Goal: Transaction & Acquisition: Purchase product/service

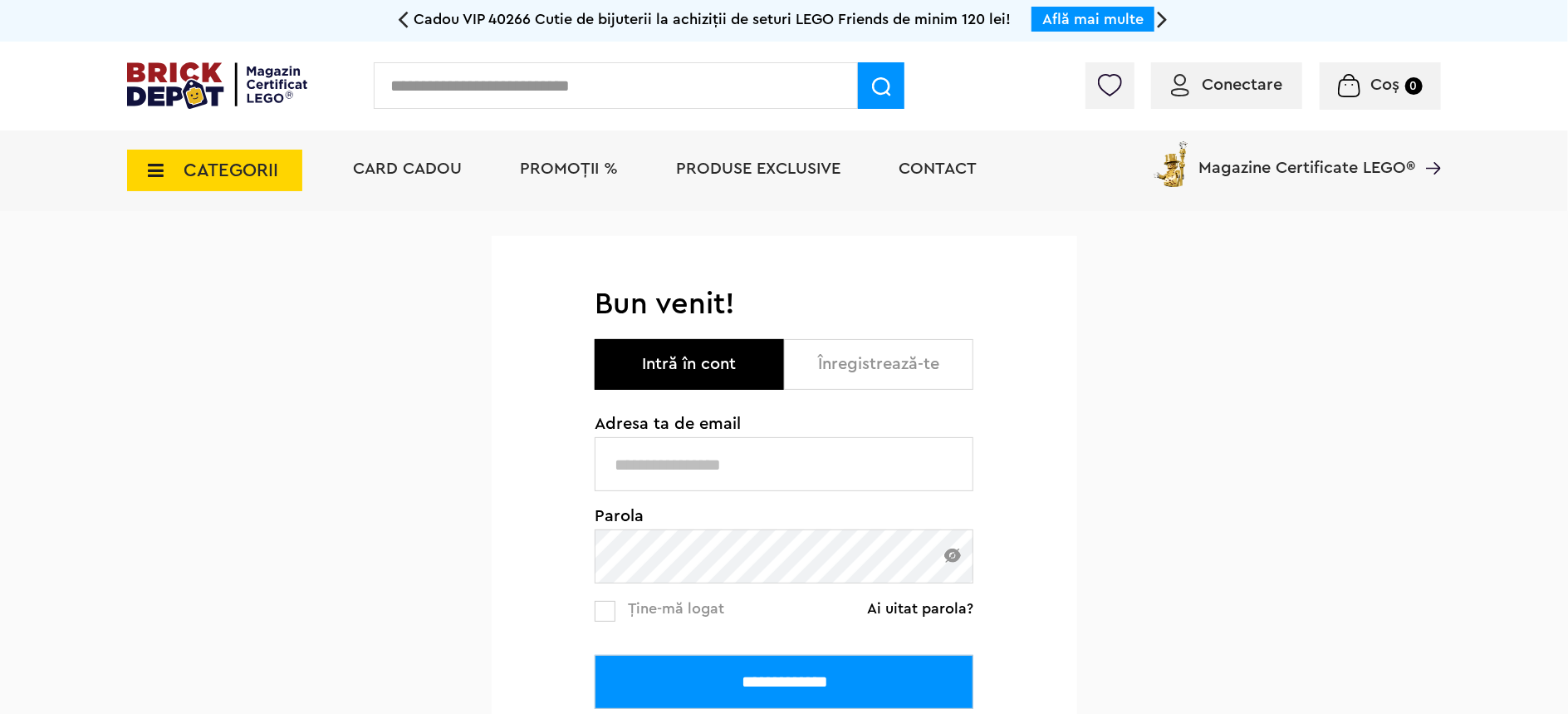
click at [676, 463] on input "text" at bounding box center [783, 464] width 379 height 54
type input "**********"
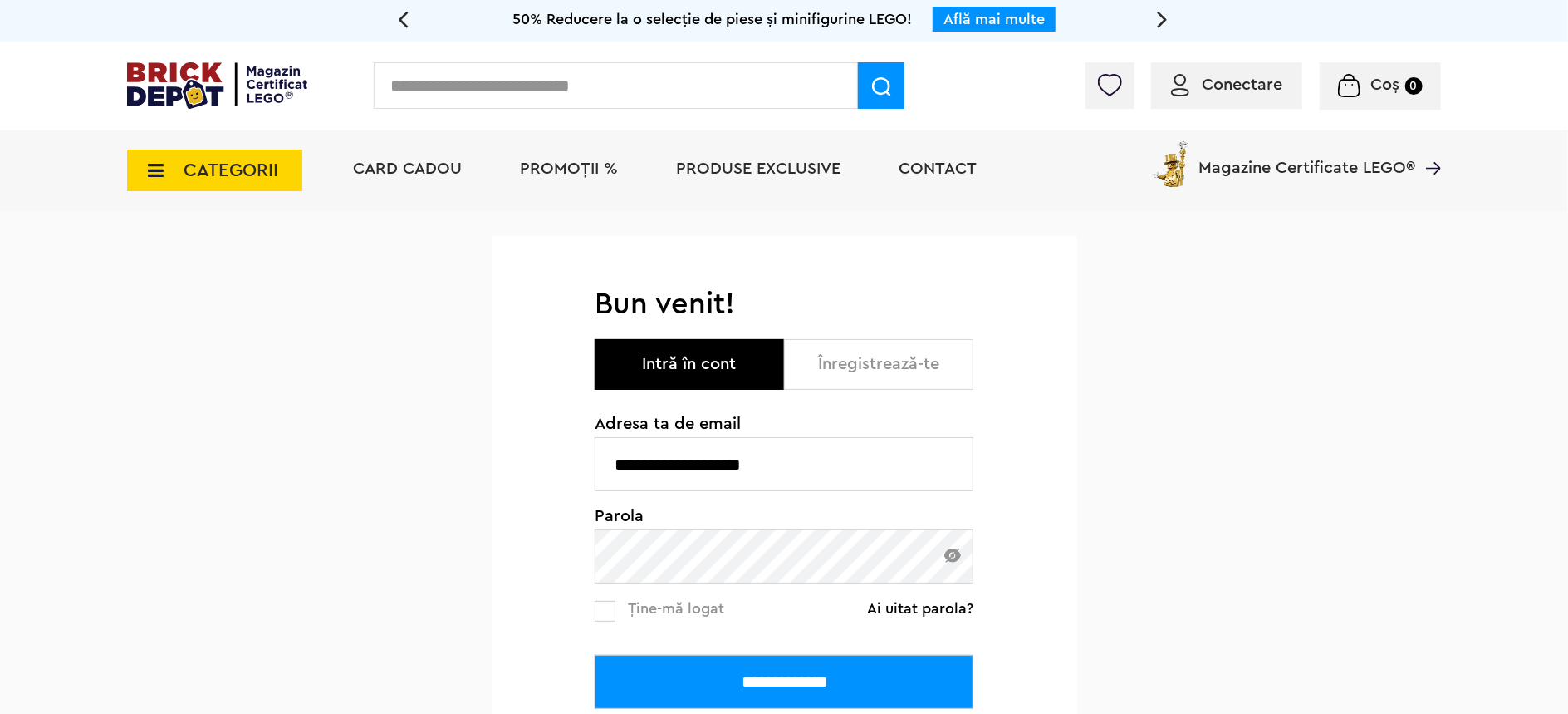
click at [1283, 426] on div "**********" at bounding box center [784, 571] width 1568 height 721
click at [803, 692] on input "**********" at bounding box center [783, 681] width 379 height 54
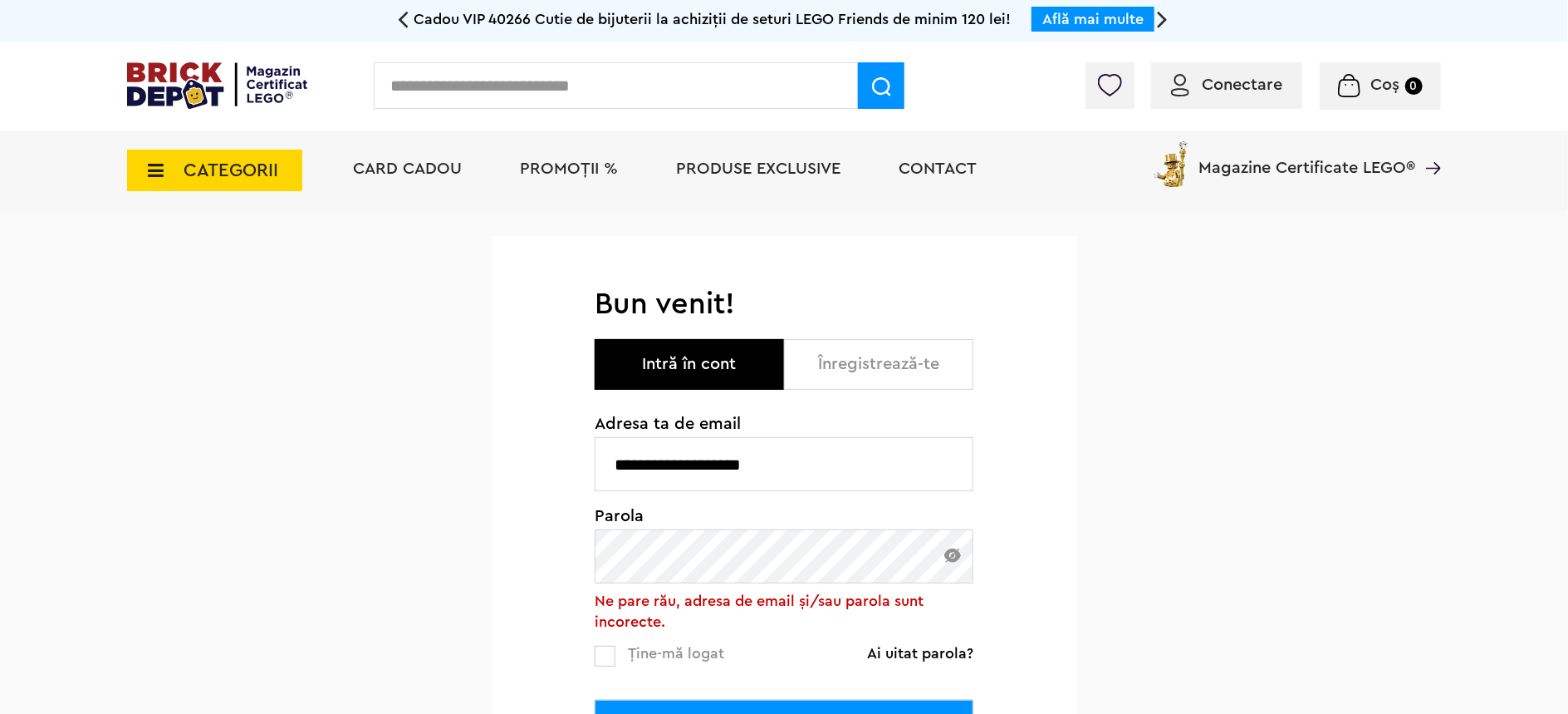
click at [948, 563] on img at bounding box center [951, 555] width 16 height 14
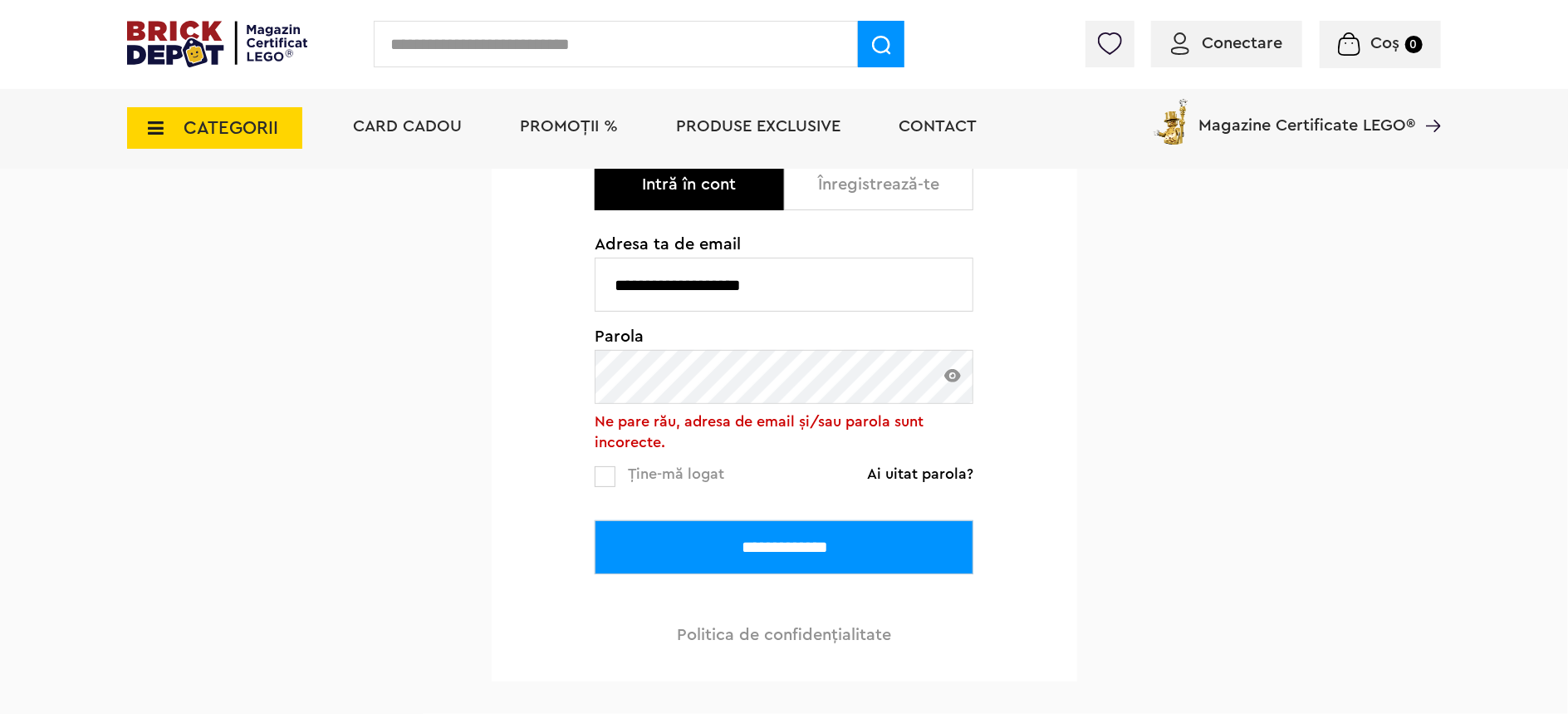
scroll to position [221, 0]
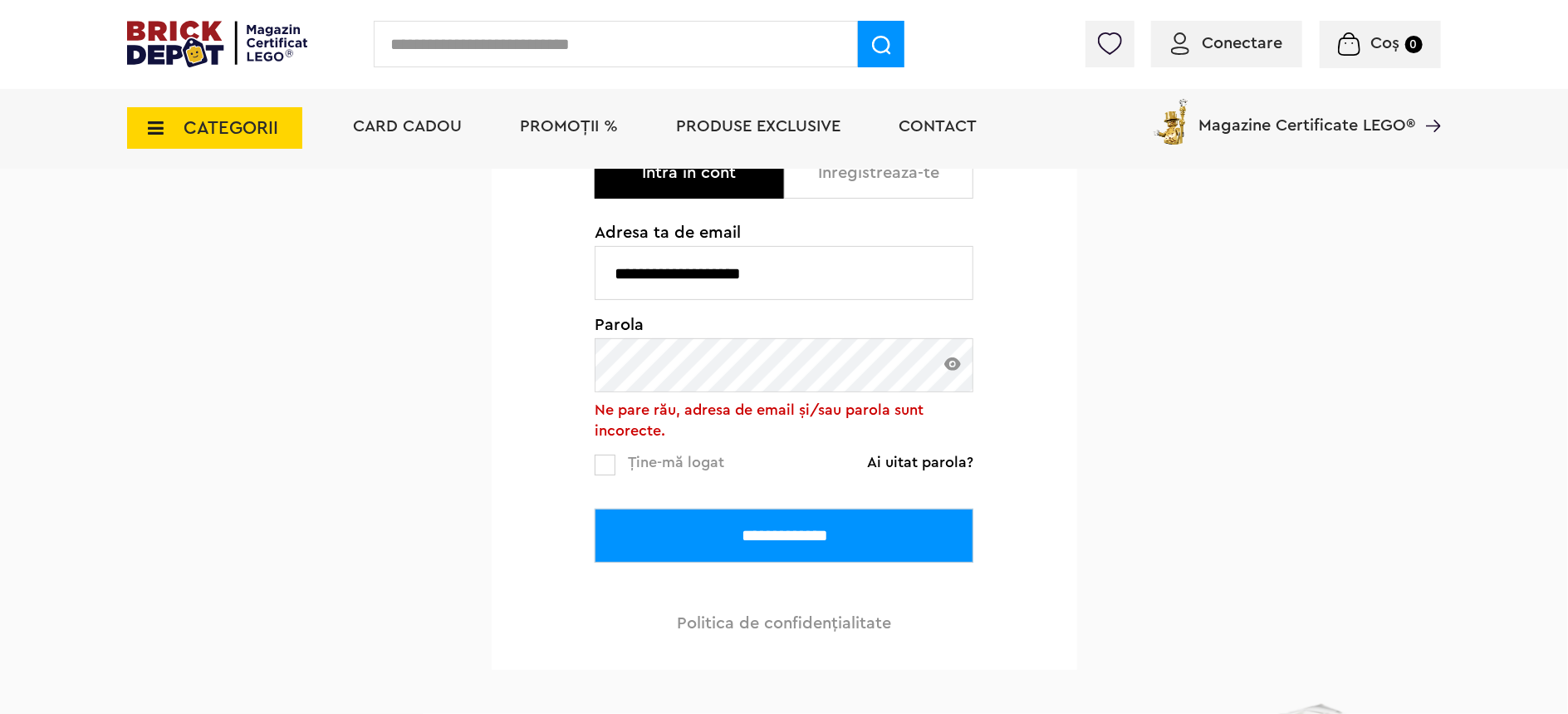
click at [789, 531] on input "**********" at bounding box center [783, 535] width 379 height 54
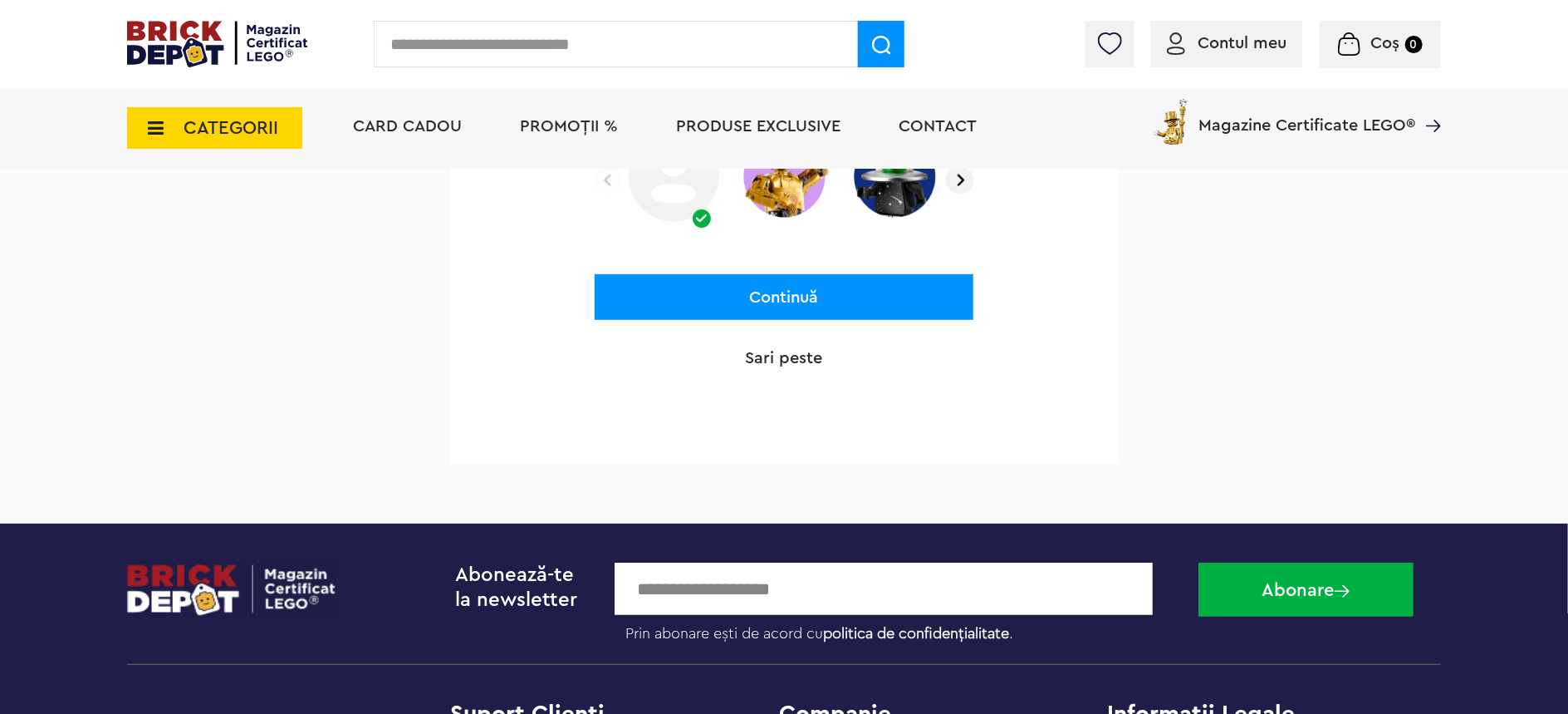
scroll to position [111, 0]
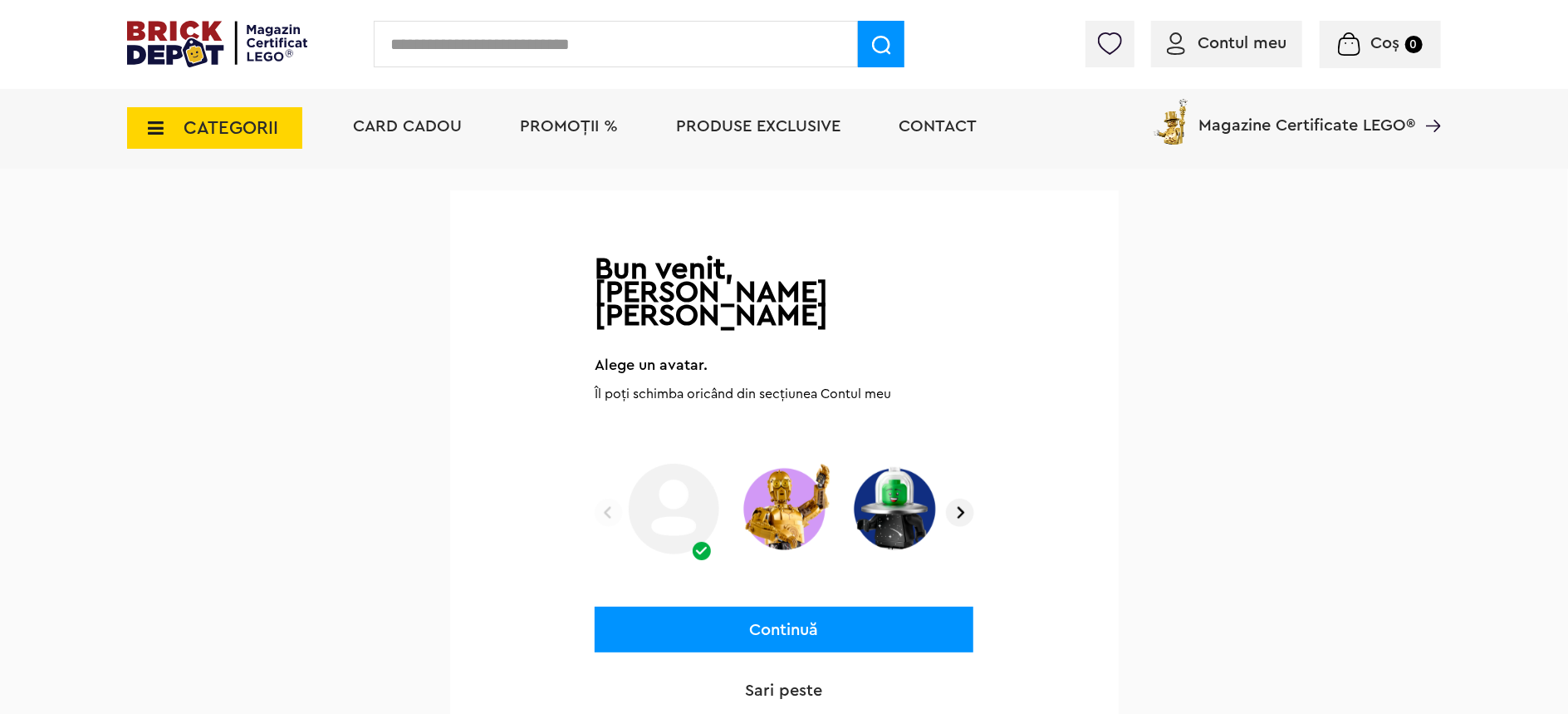
click at [776, 679] on p "Sari peste" at bounding box center [783, 690] width 379 height 23
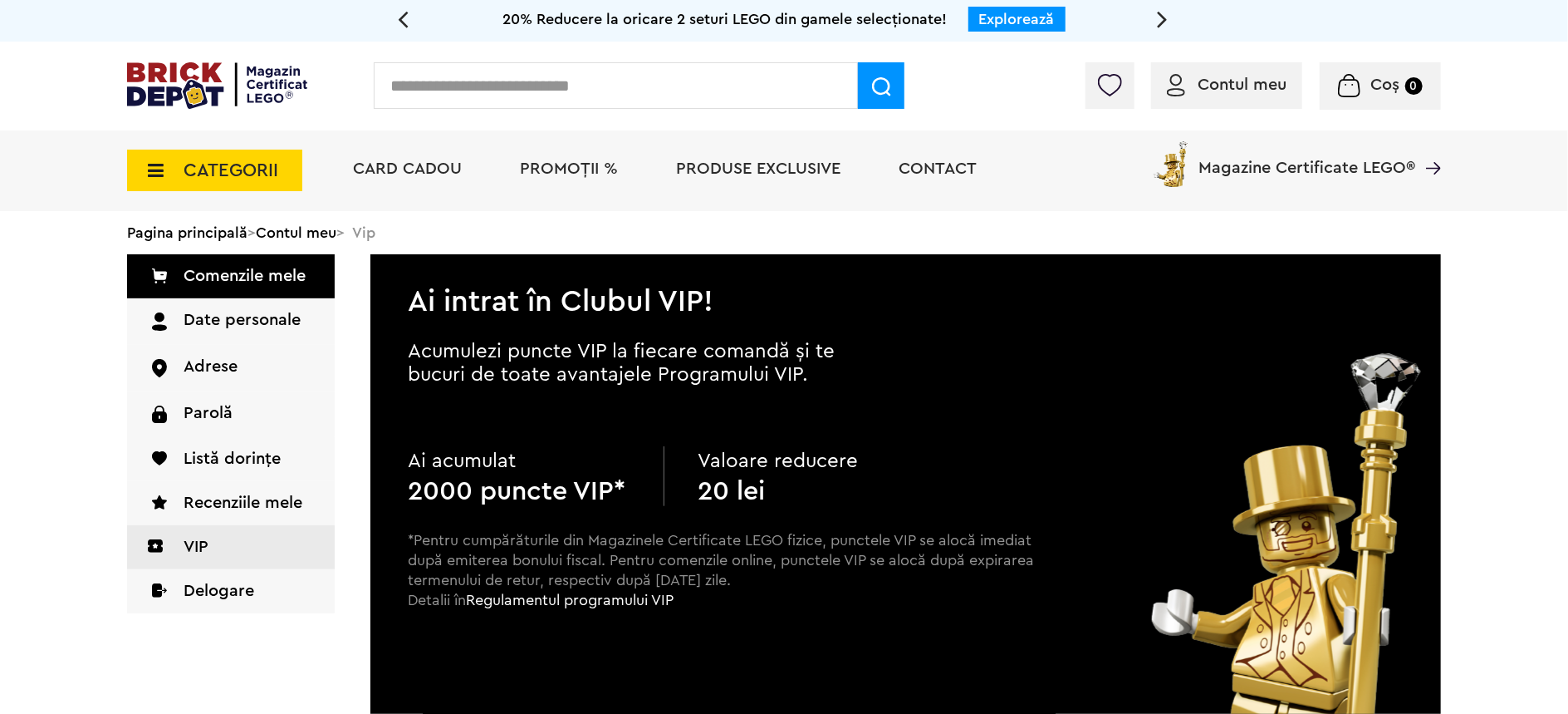
click at [398, 12] on icon at bounding box center [403, 19] width 11 height 29
click at [958, 16] on link "Află mai multe" at bounding box center [994, 19] width 101 height 15
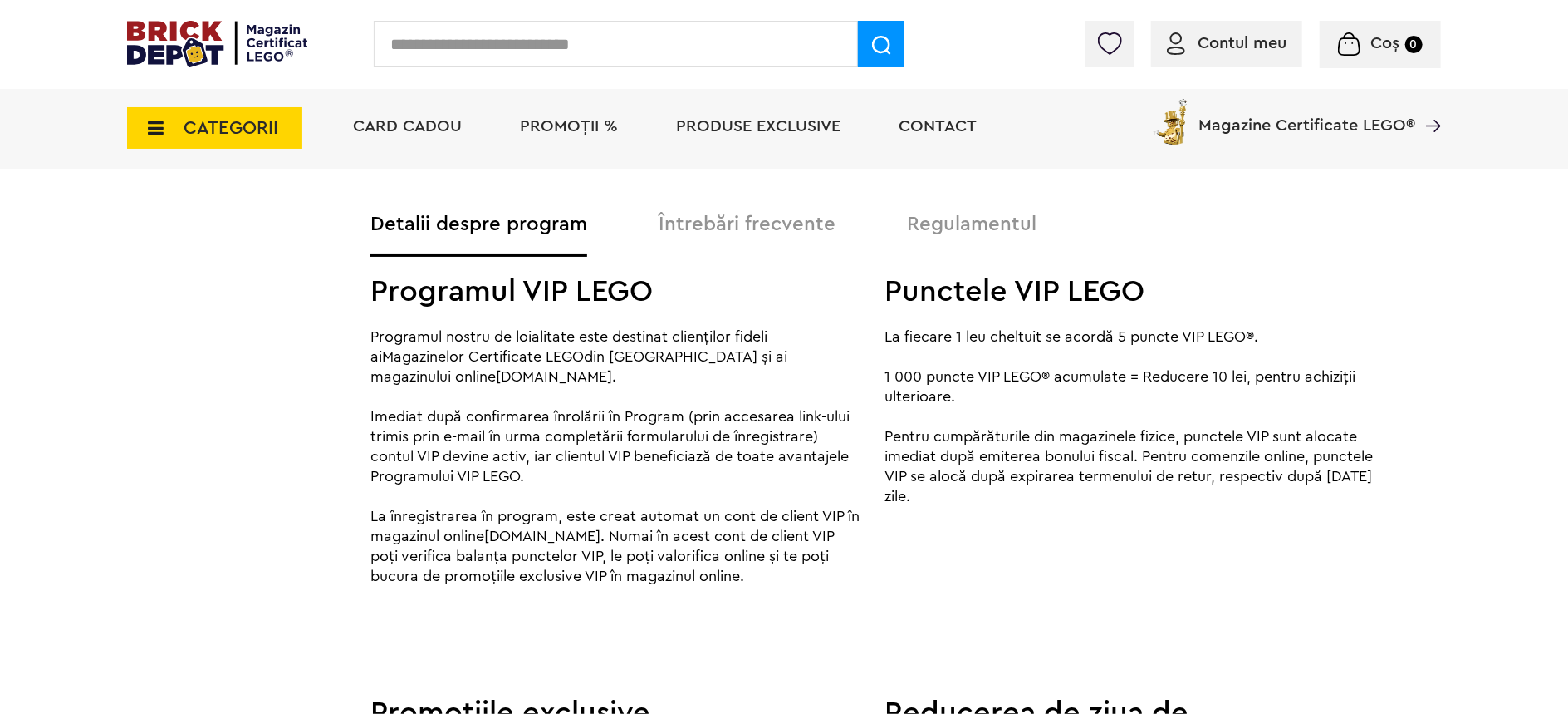
scroll to position [1550, 0]
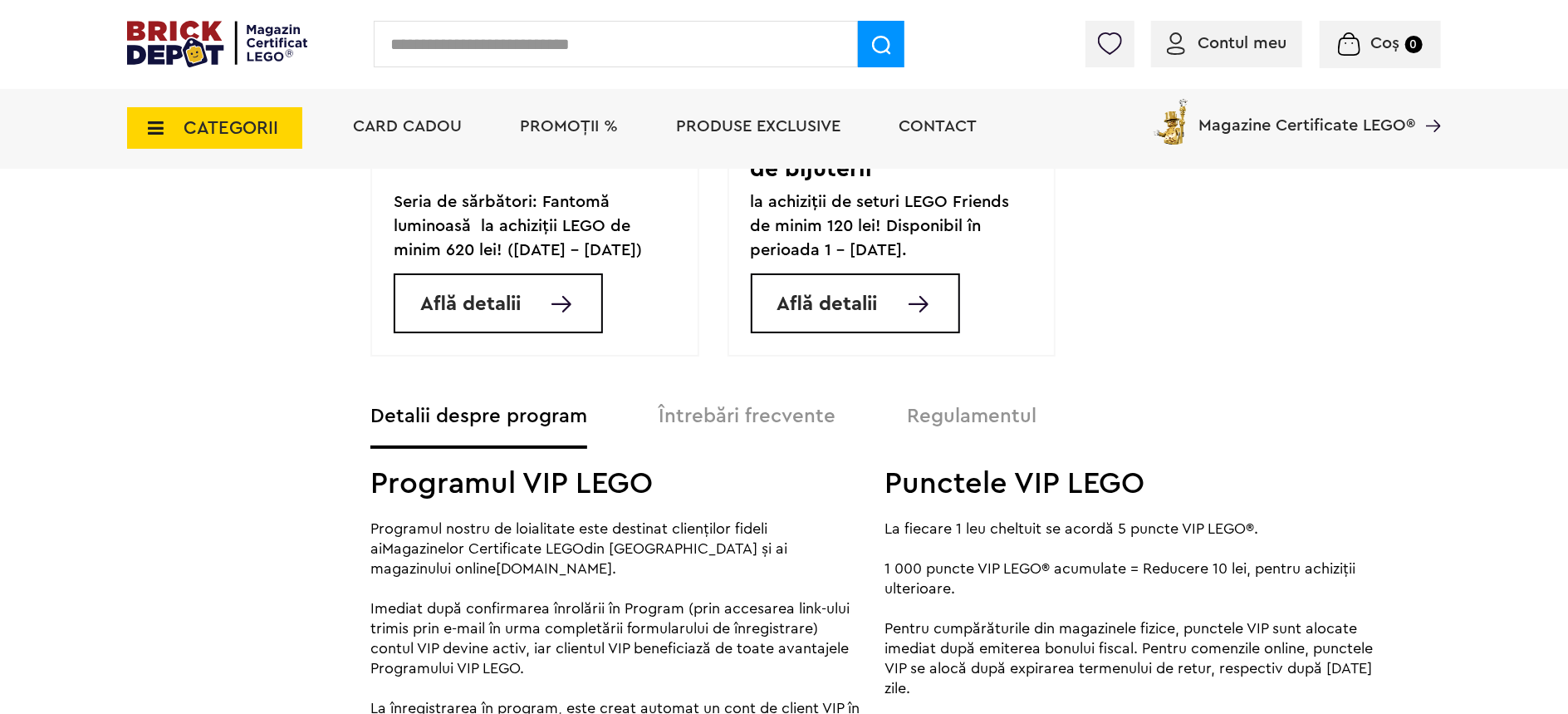
click at [754, 404] on button "Întrebări frecvente" at bounding box center [747, 424] width 177 height 41
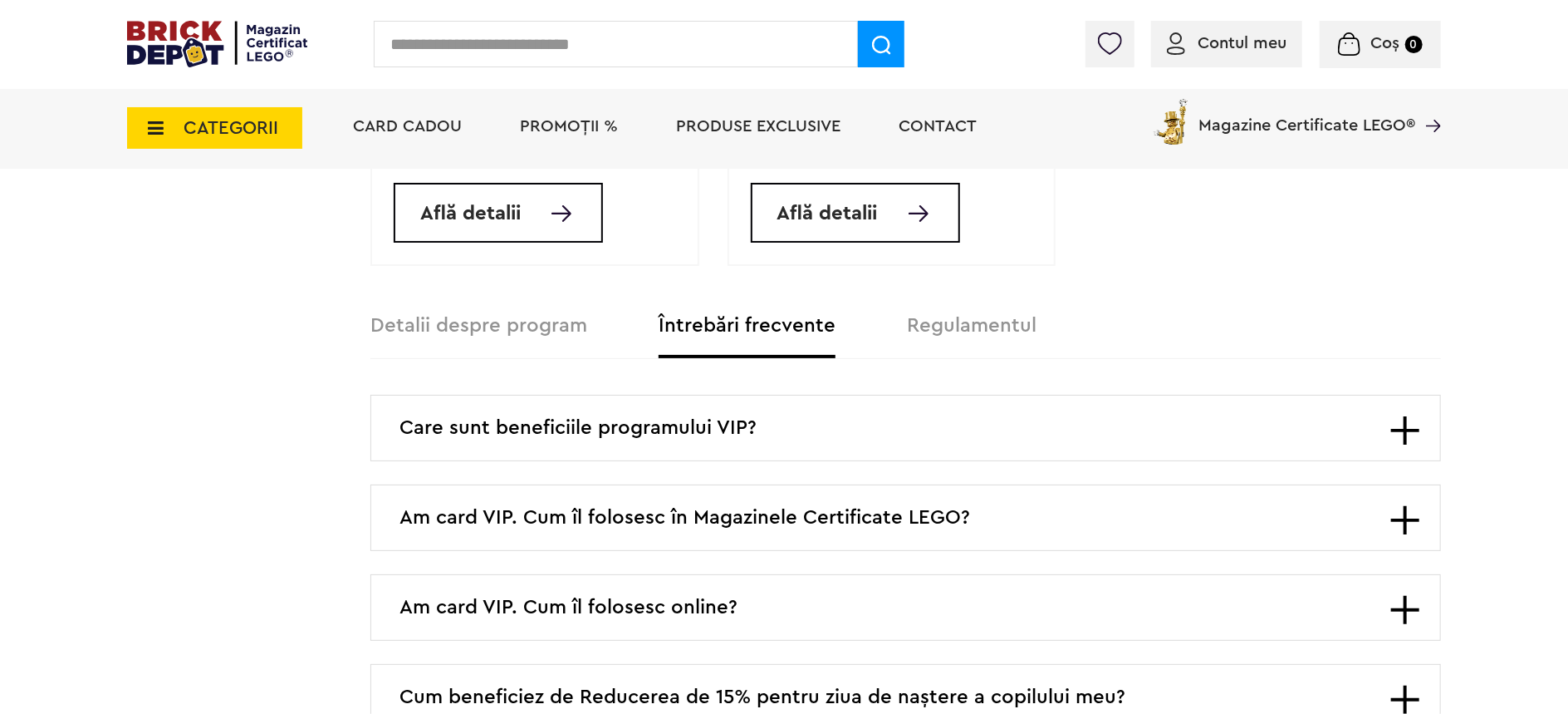
scroll to position [1534, 0]
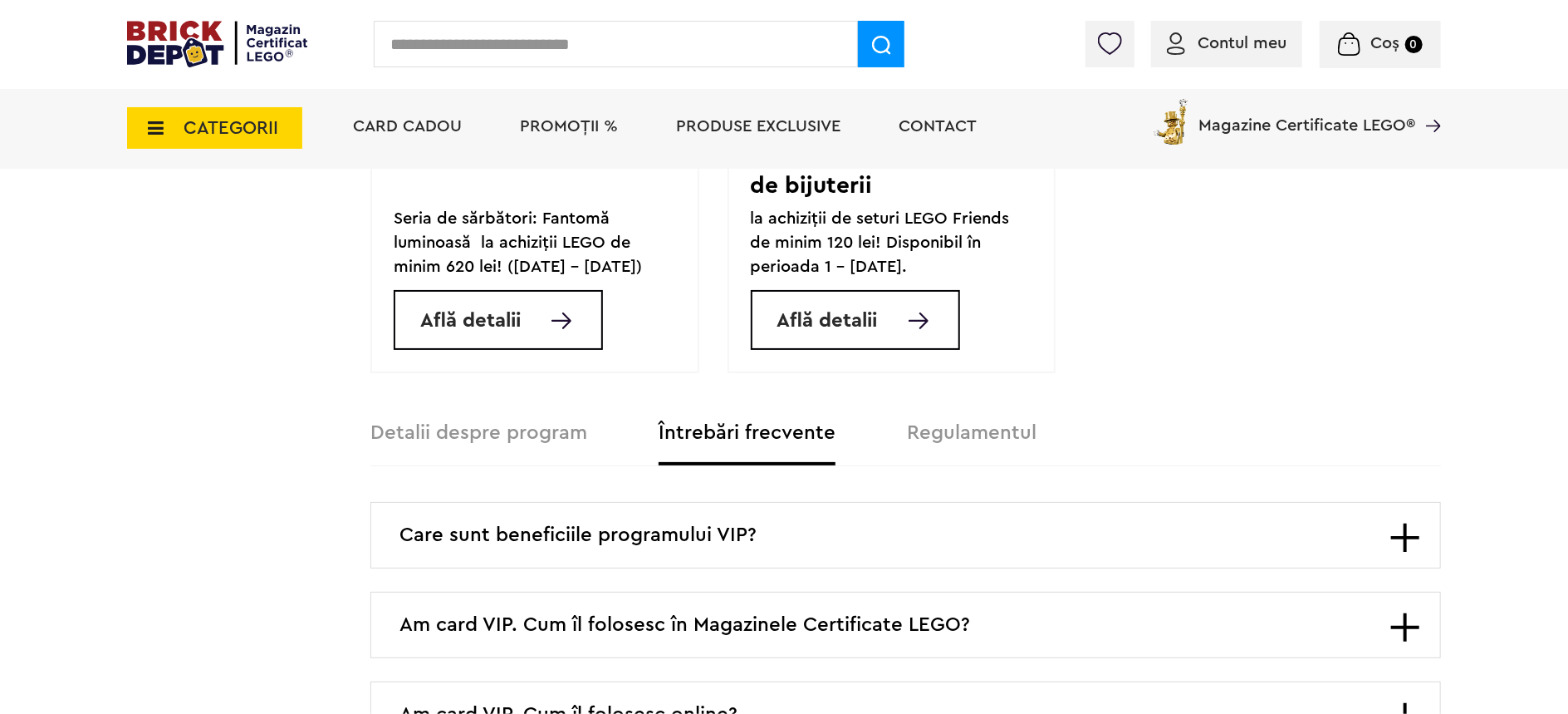
click at [939, 420] on button "Regulamentul" at bounding box center [971, 441] width 130 height 41
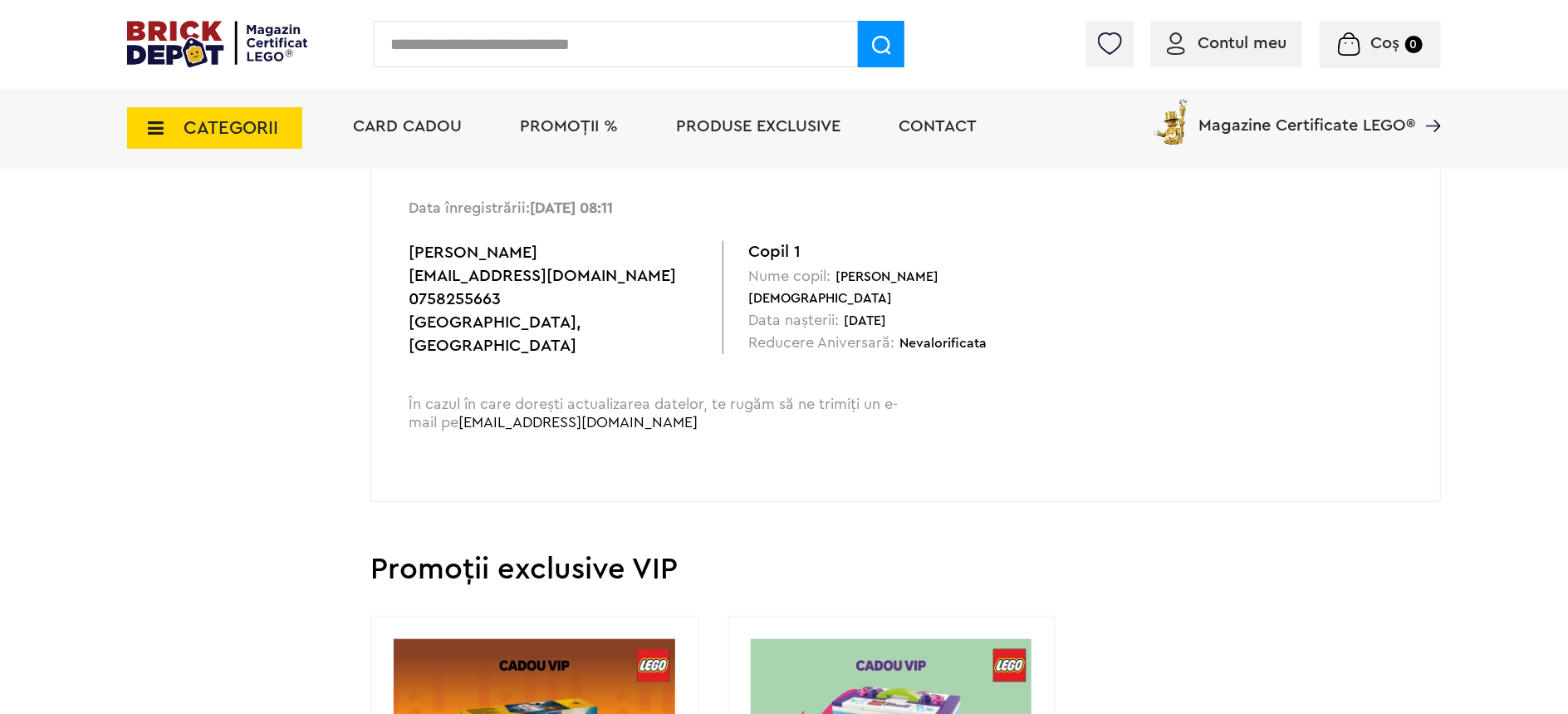
scroll to position [258, 0]
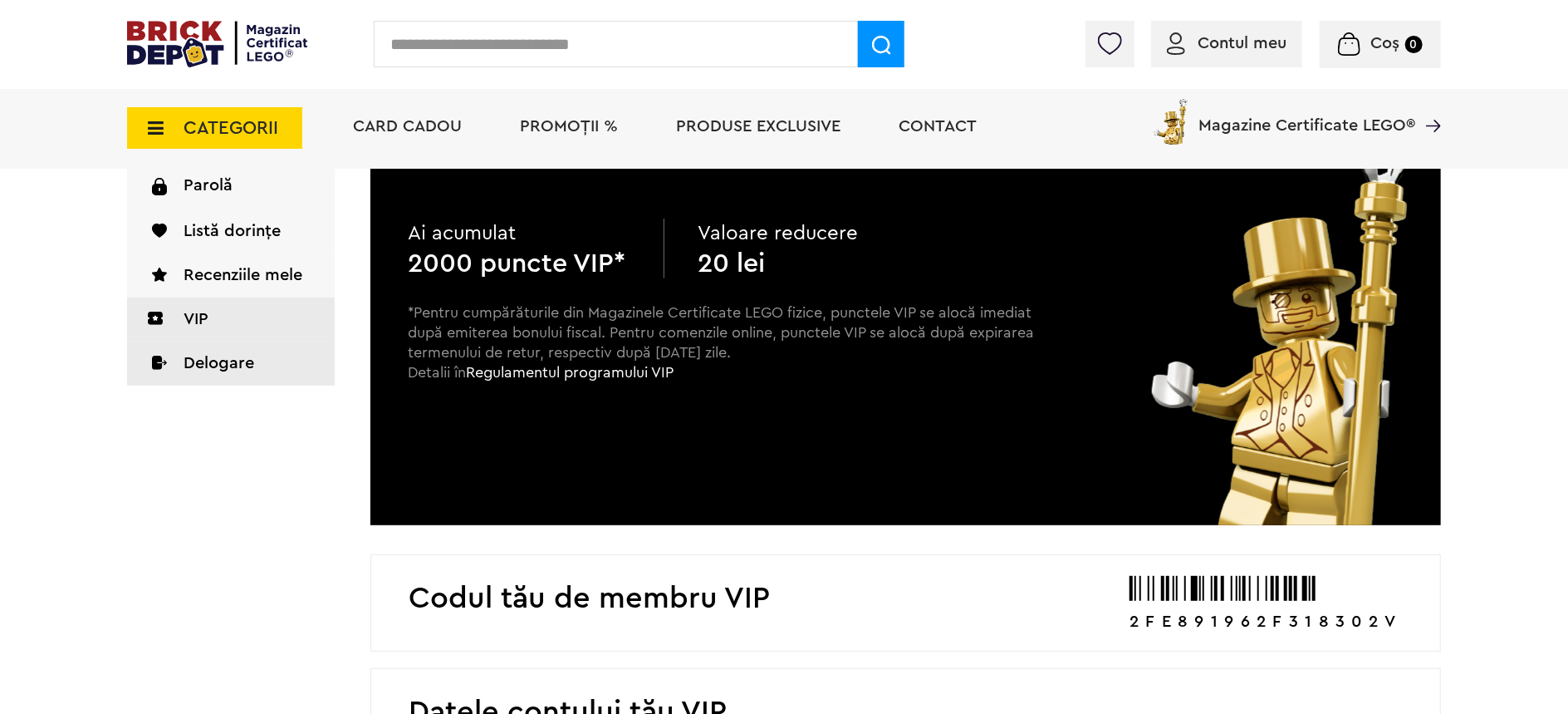
click at [243, 357] on link "Delogare" at bounding box center [231, 363] width 208 height 44
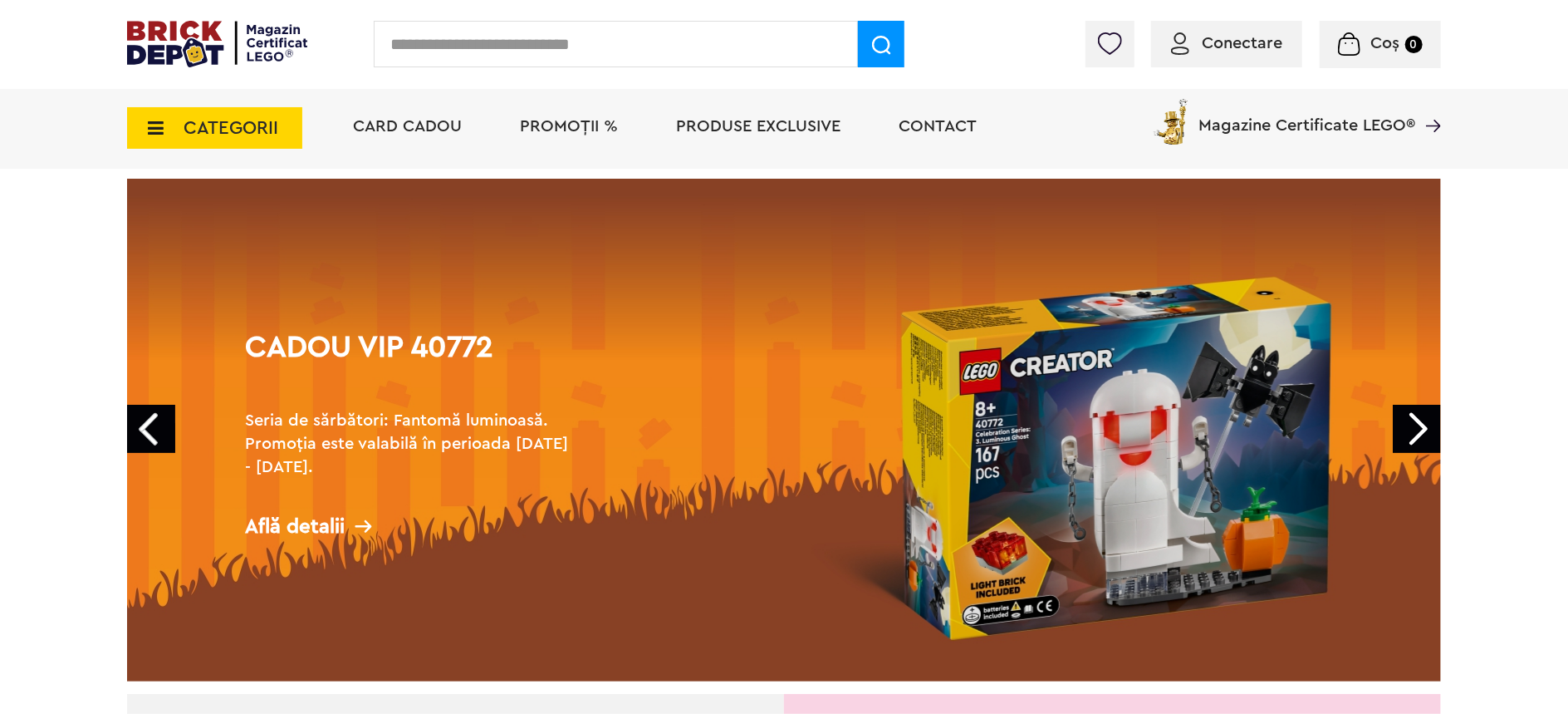
scroll to position [111, 0]
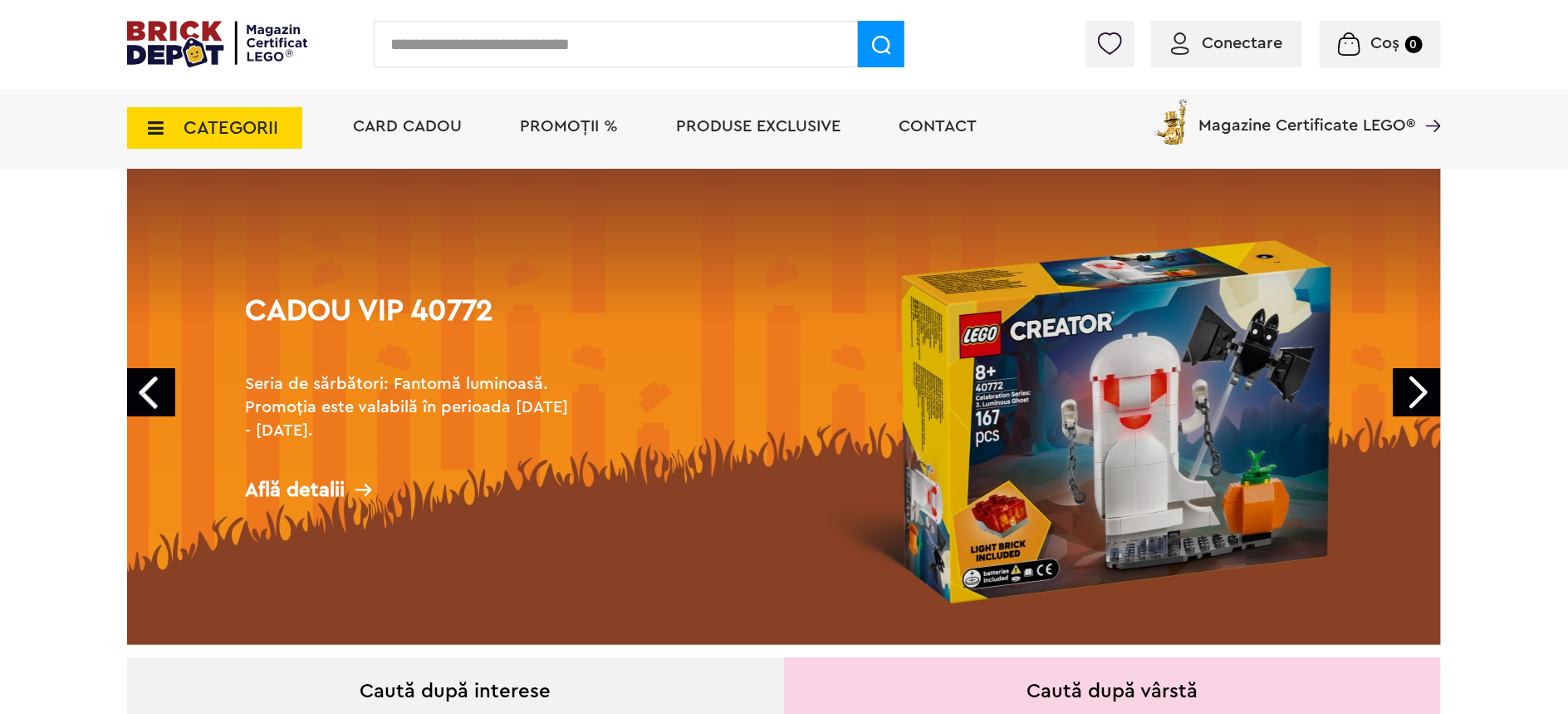
click at [304, 490] on div "Află detalii" at bounding box center [410, 490] width 332 height 21
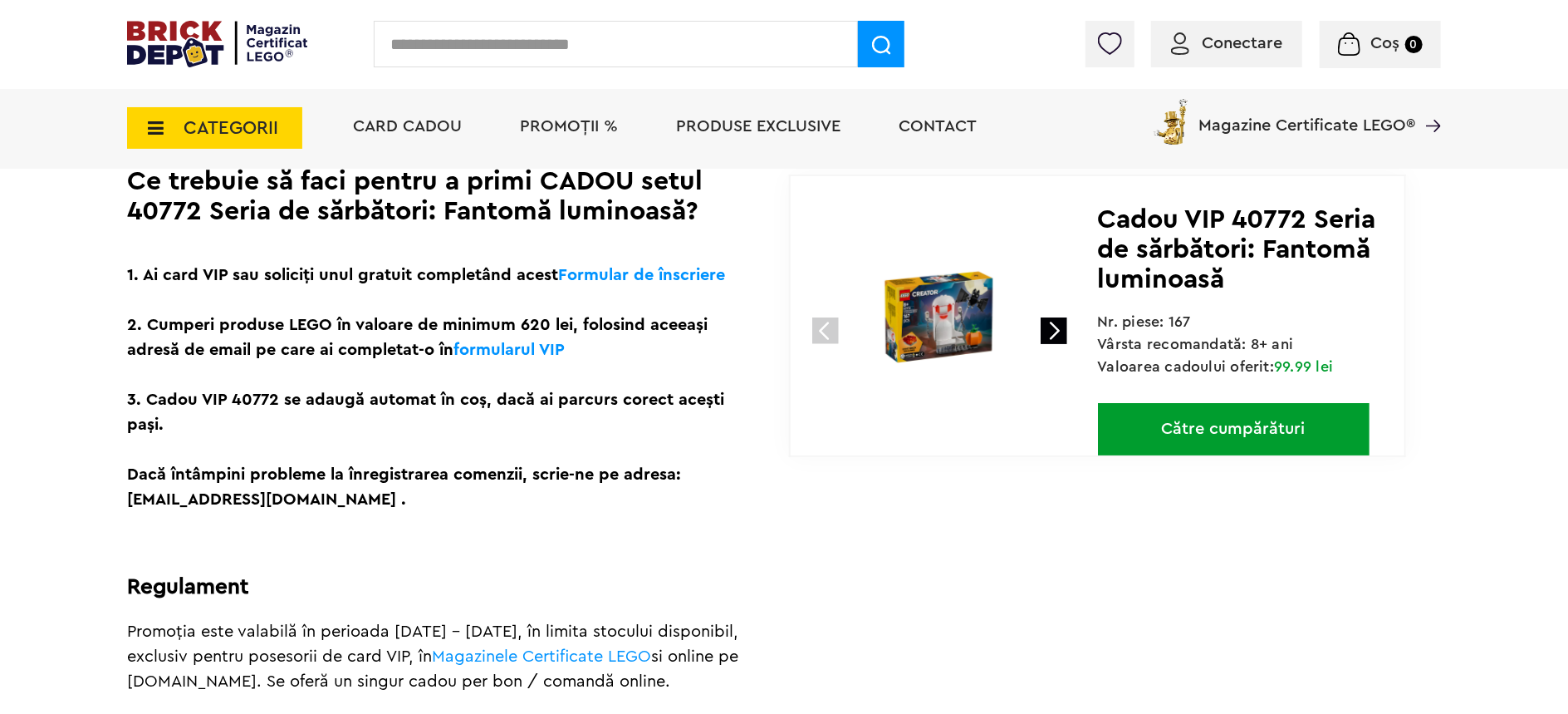
scroll to position [221, 0]
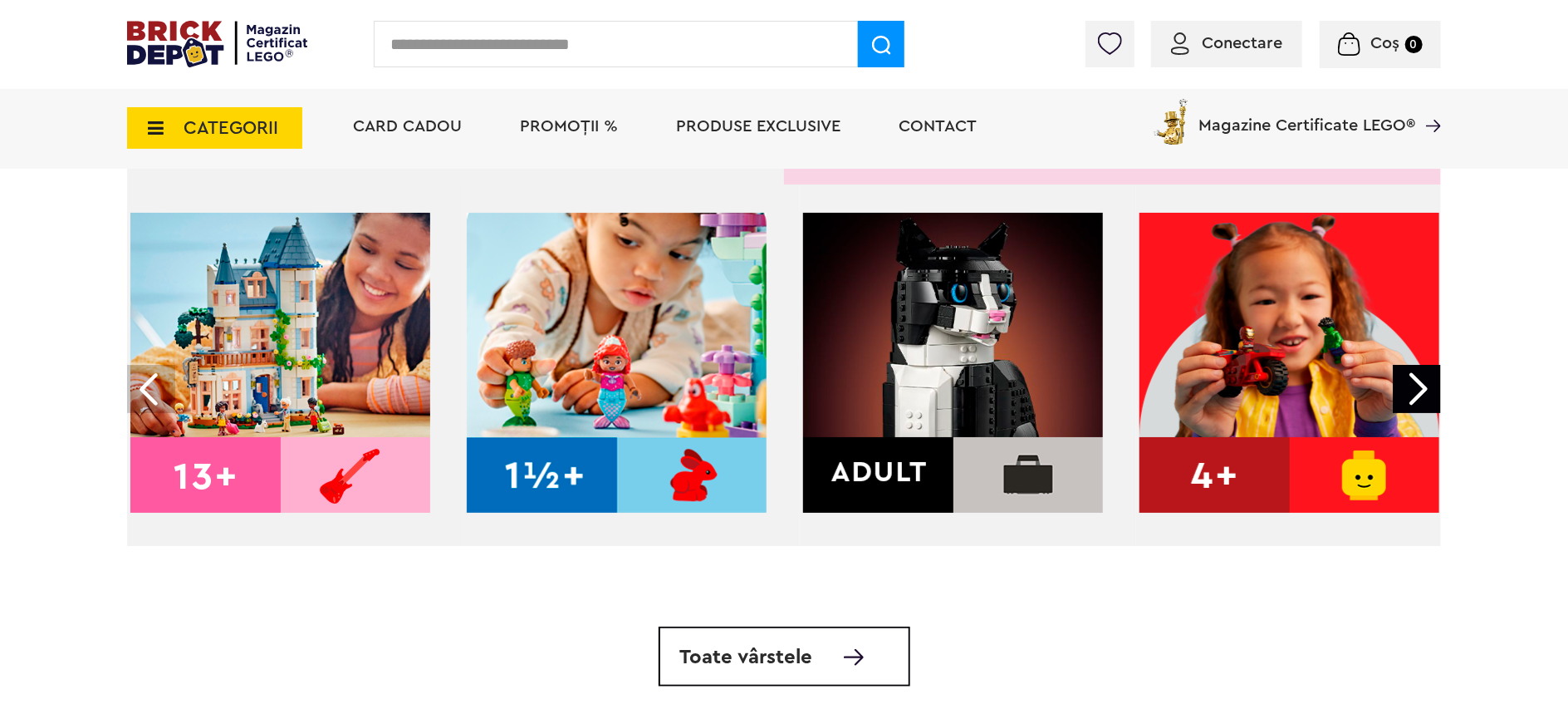
scroll to position [635, 0]
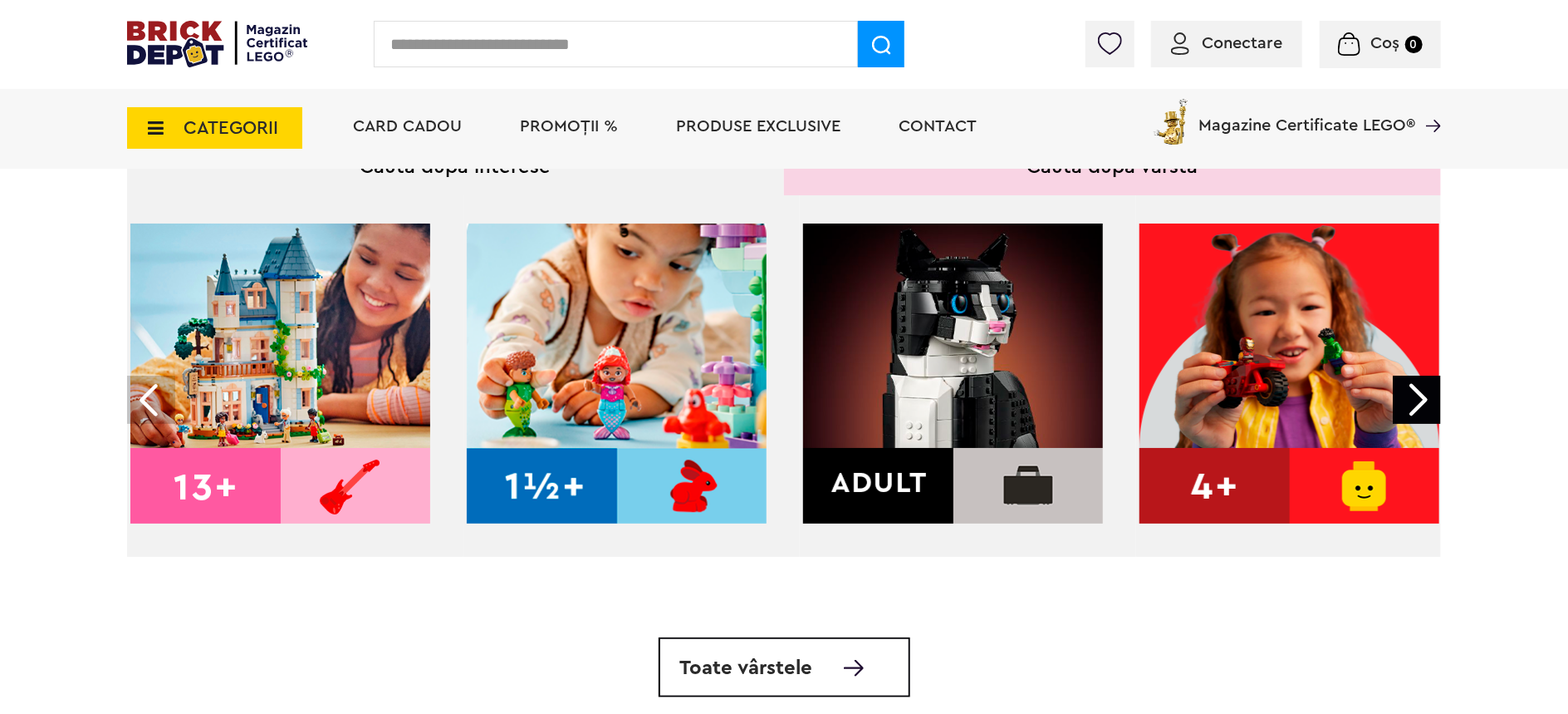
click at [950, 418] on img at bounding box center [952, 373] width 300 height 300
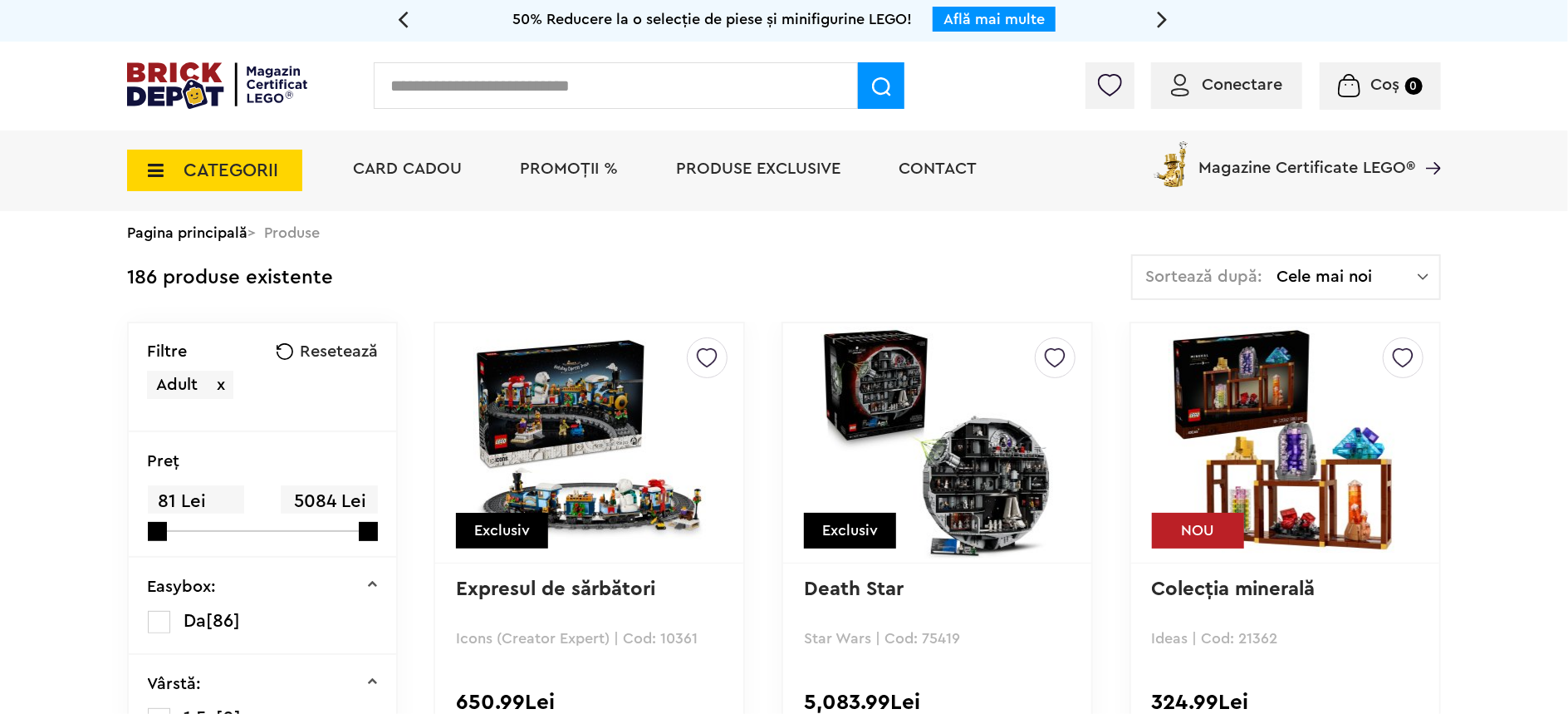
click at [1419, 275] on img at bounding box center [1423, 276] width 11 height 16
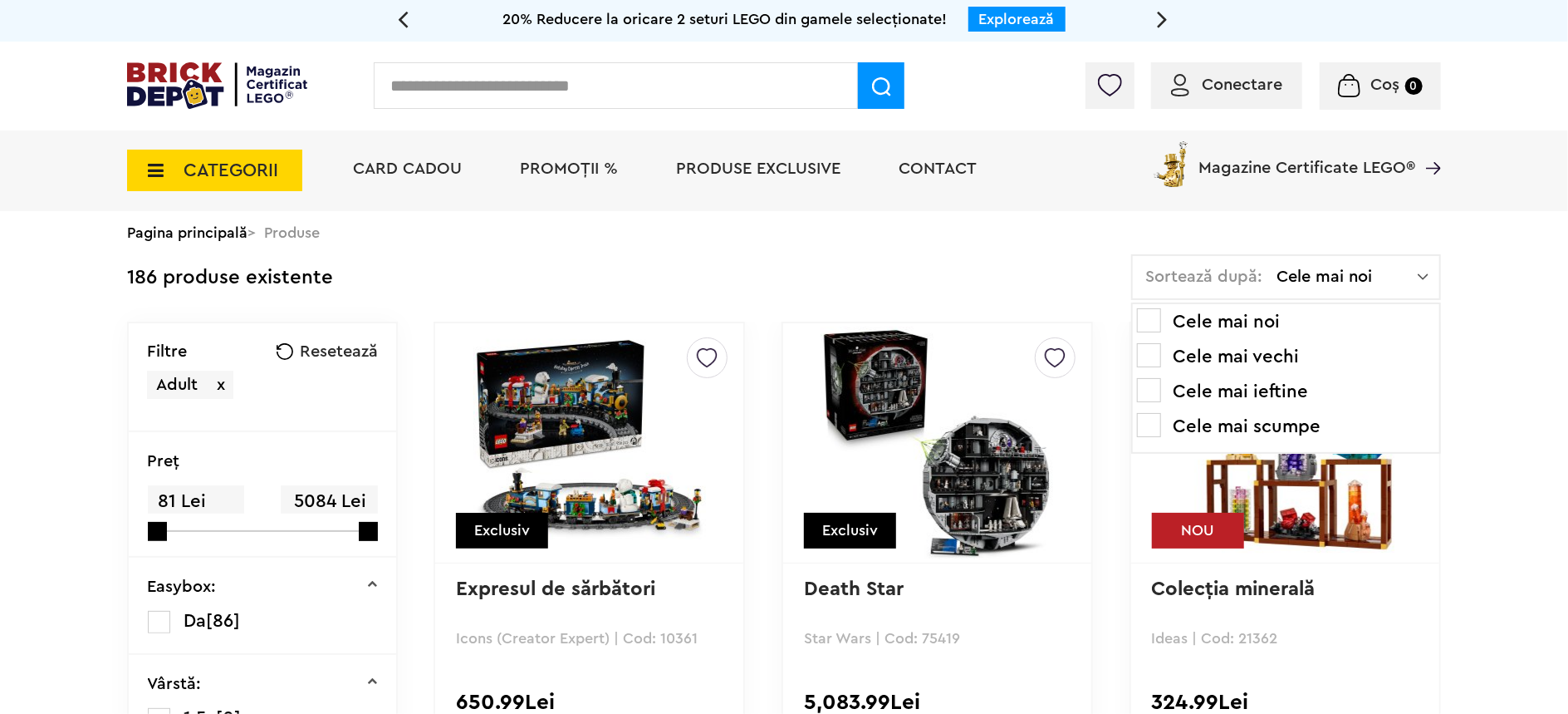
click at [1228, 394] on li "Cele mai ieftine" at bounding box center [1285, 391] width 298 height 27
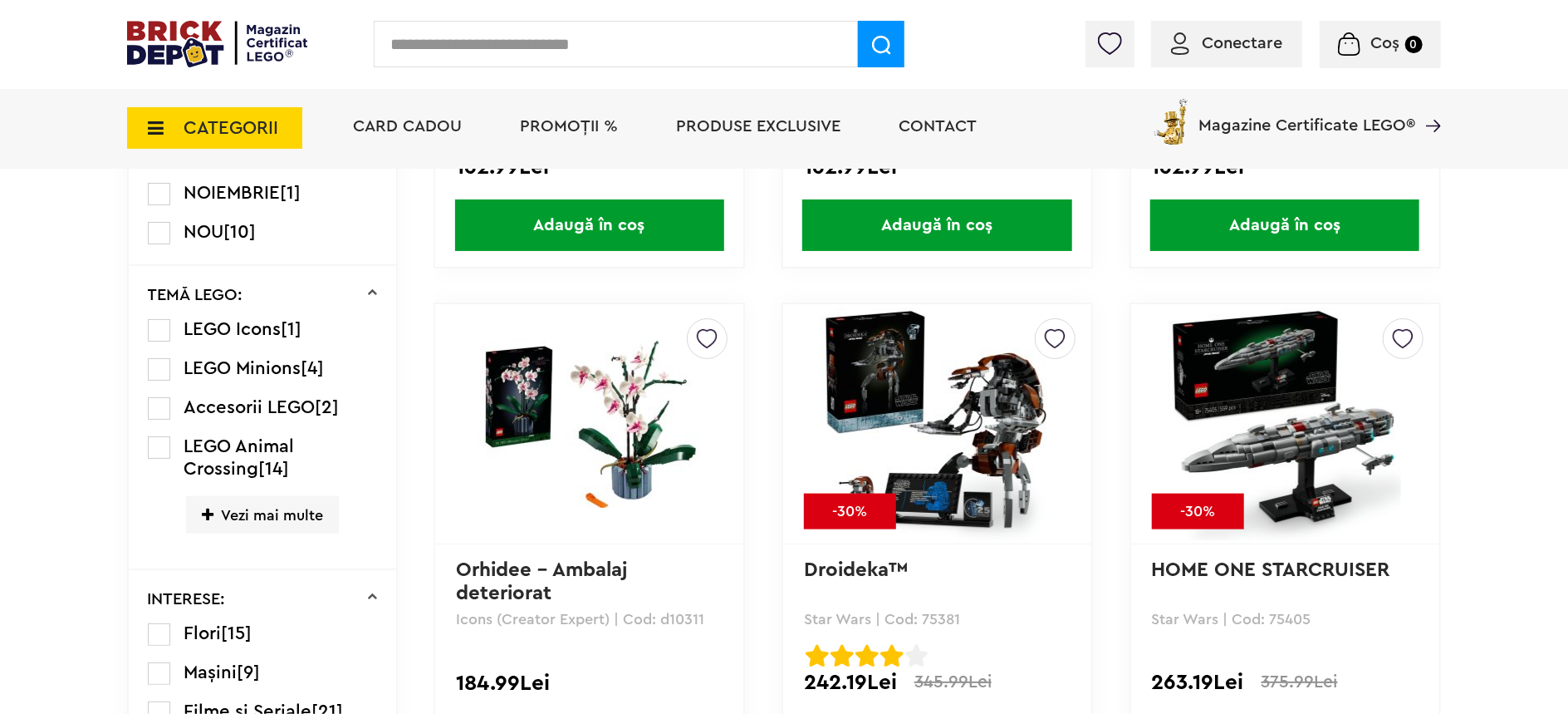
scroll to position [1108, 0]
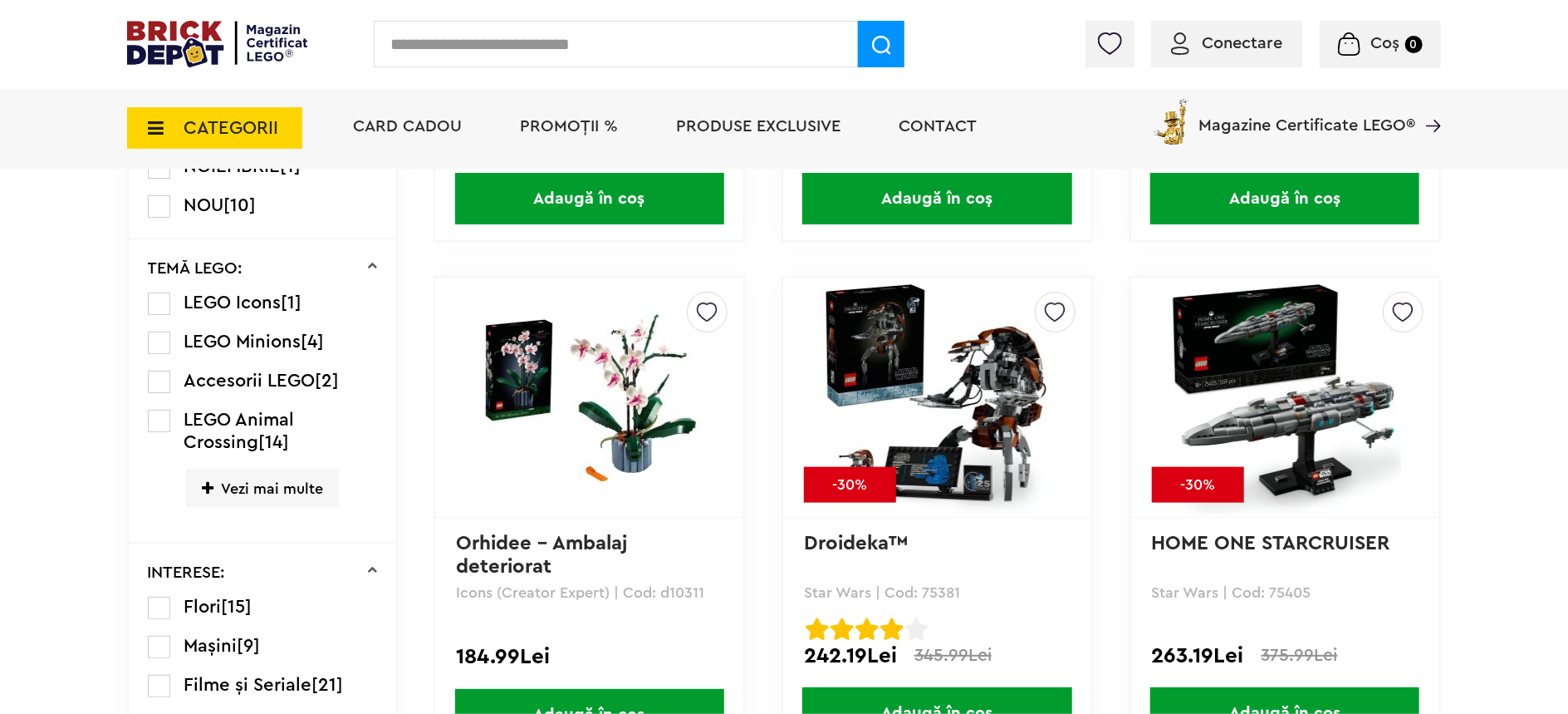
click at [941, 356] on img at bounding box center [936, 397] width 233 height 233
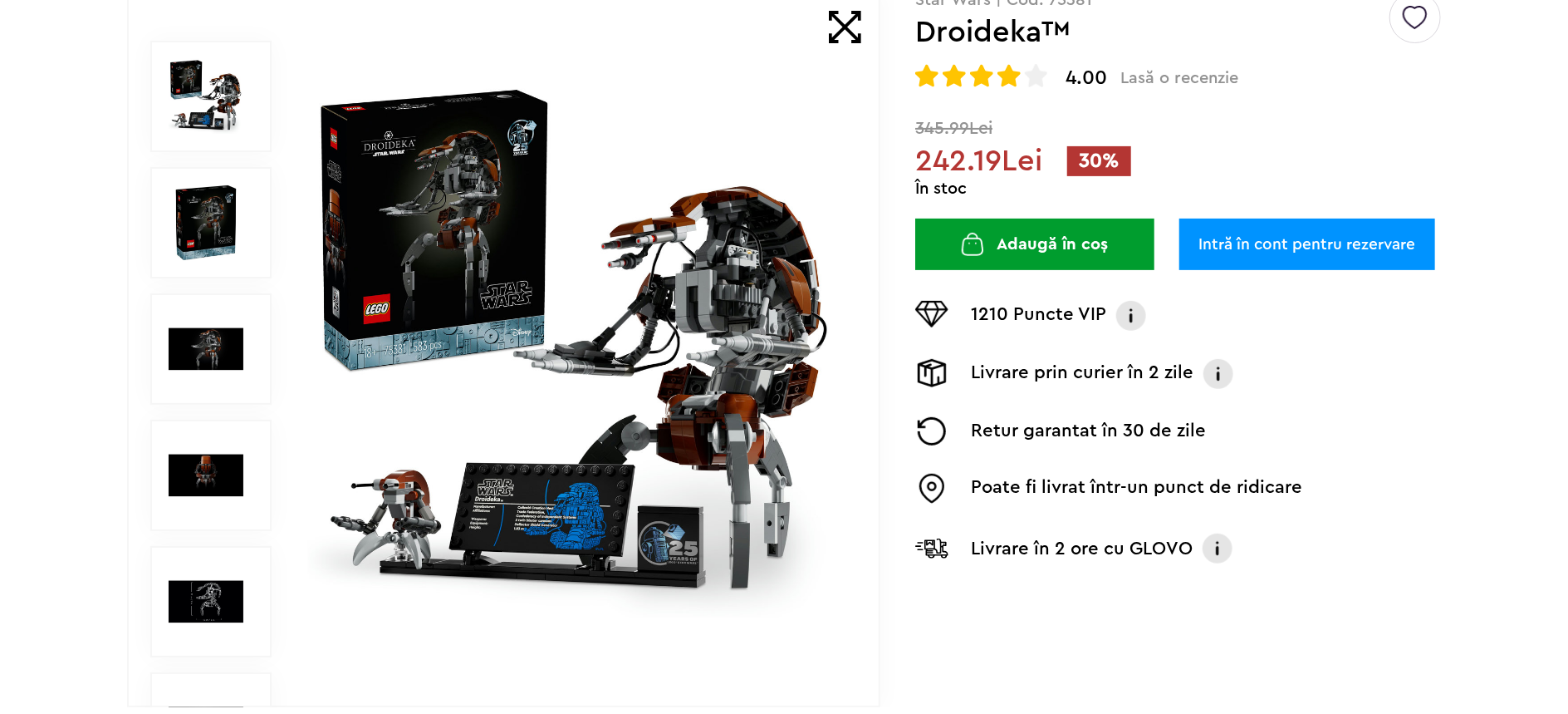
scroll to position [263, 0]
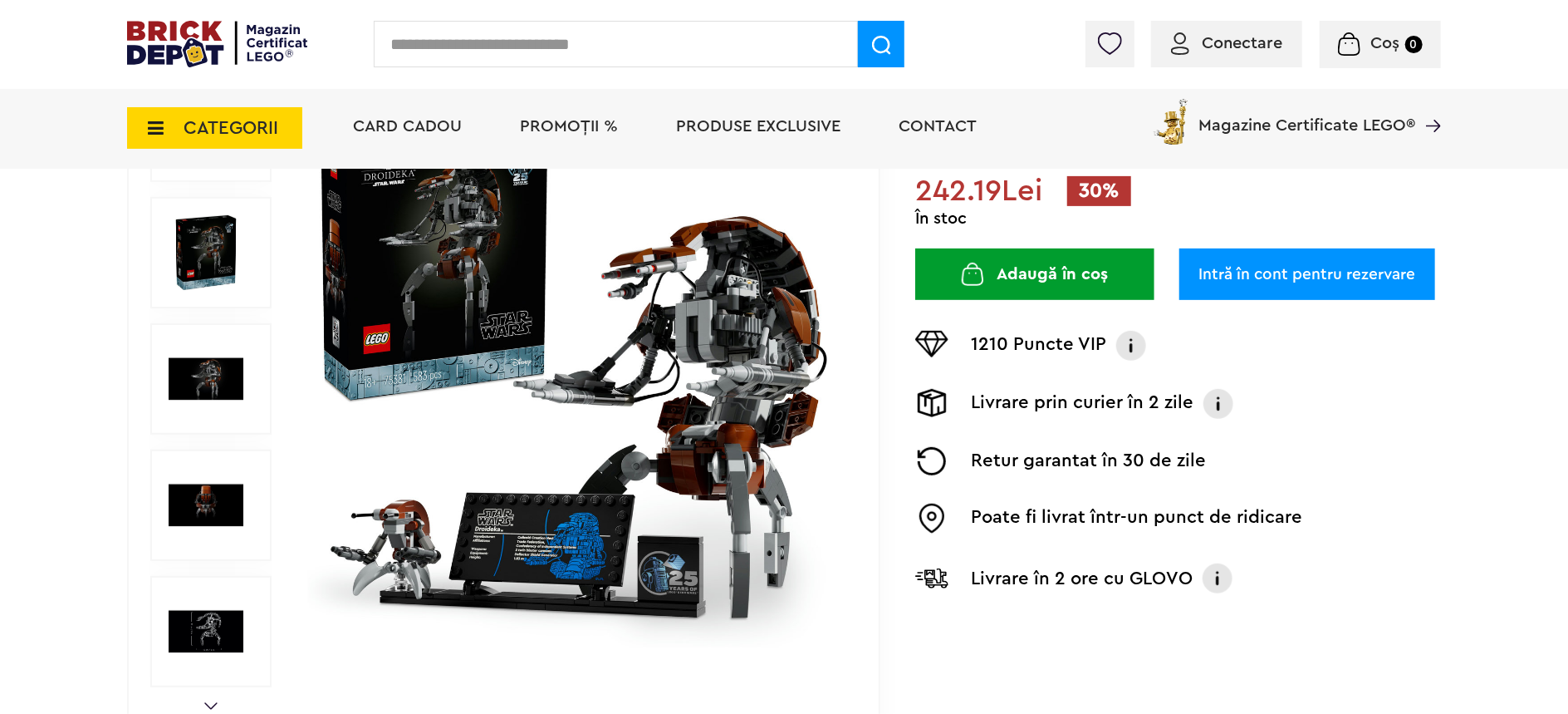
click at [466, 284] on img at bounding box center [575, 379] width 535 height 535
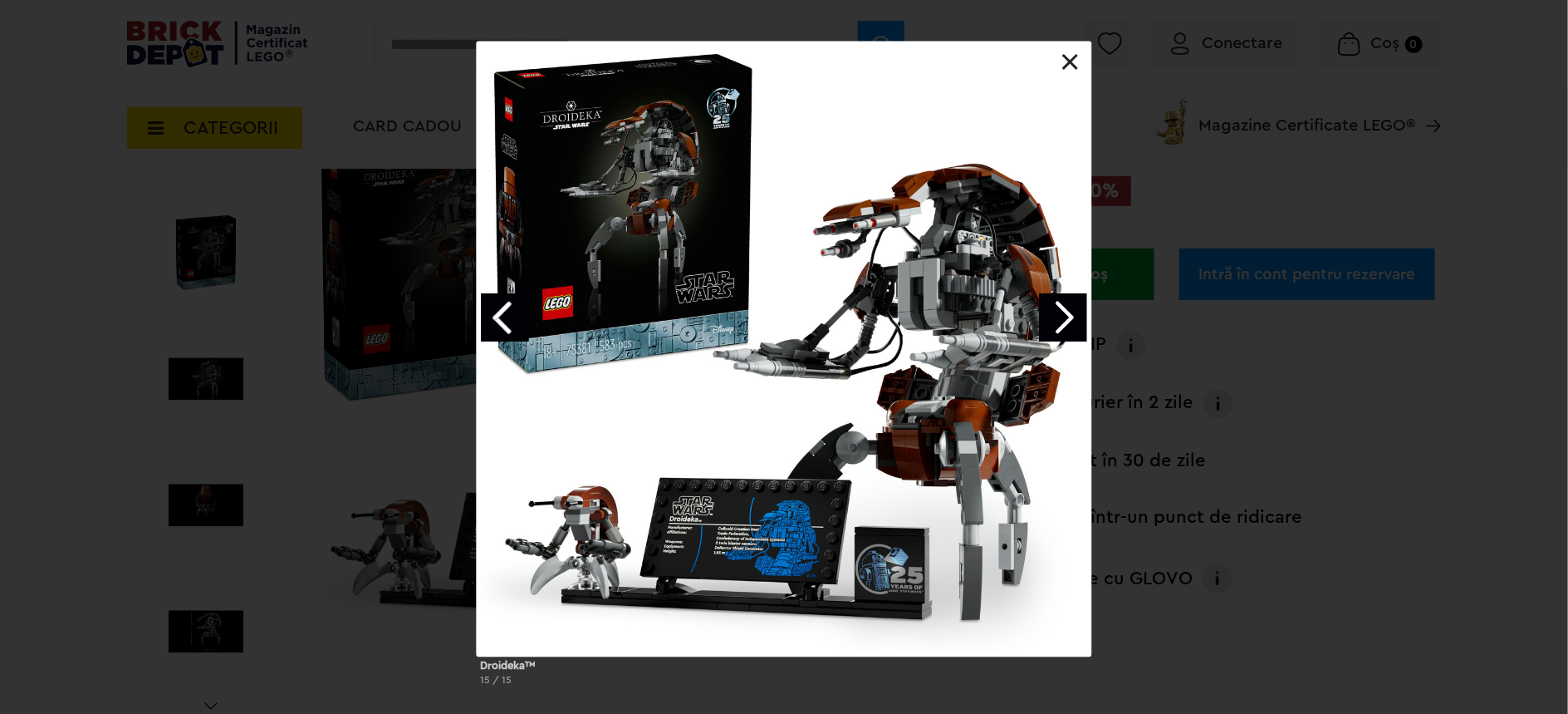
click at [1056, 303] on link "Next image" at bounding box center [1063, 317] width 48 height 48
click at [1055, 303] on link "Next image" at bounding box center [1063, 317] width 48 height 48
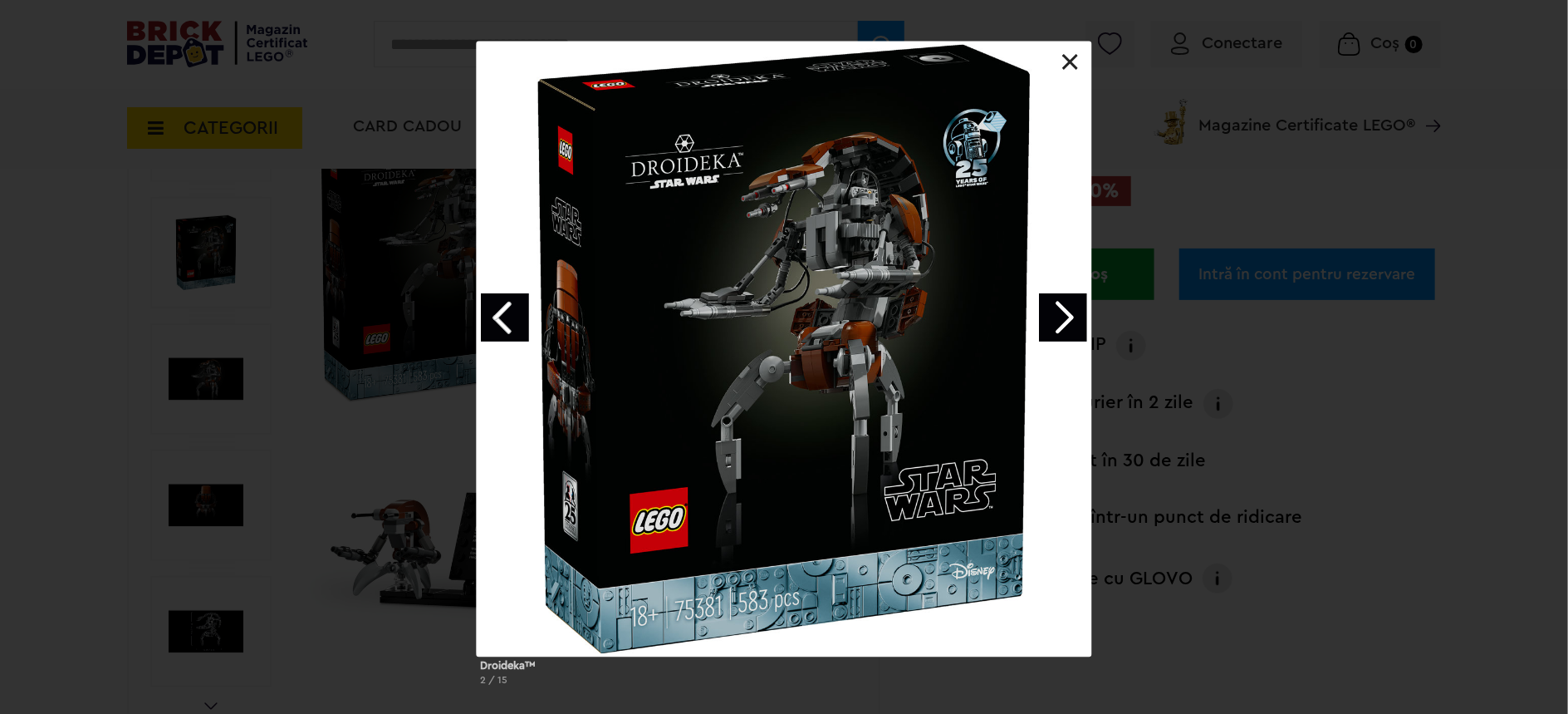
click at [1055, 303] on link "Next image" at bounding box center [1063, 317] width 48 height 48
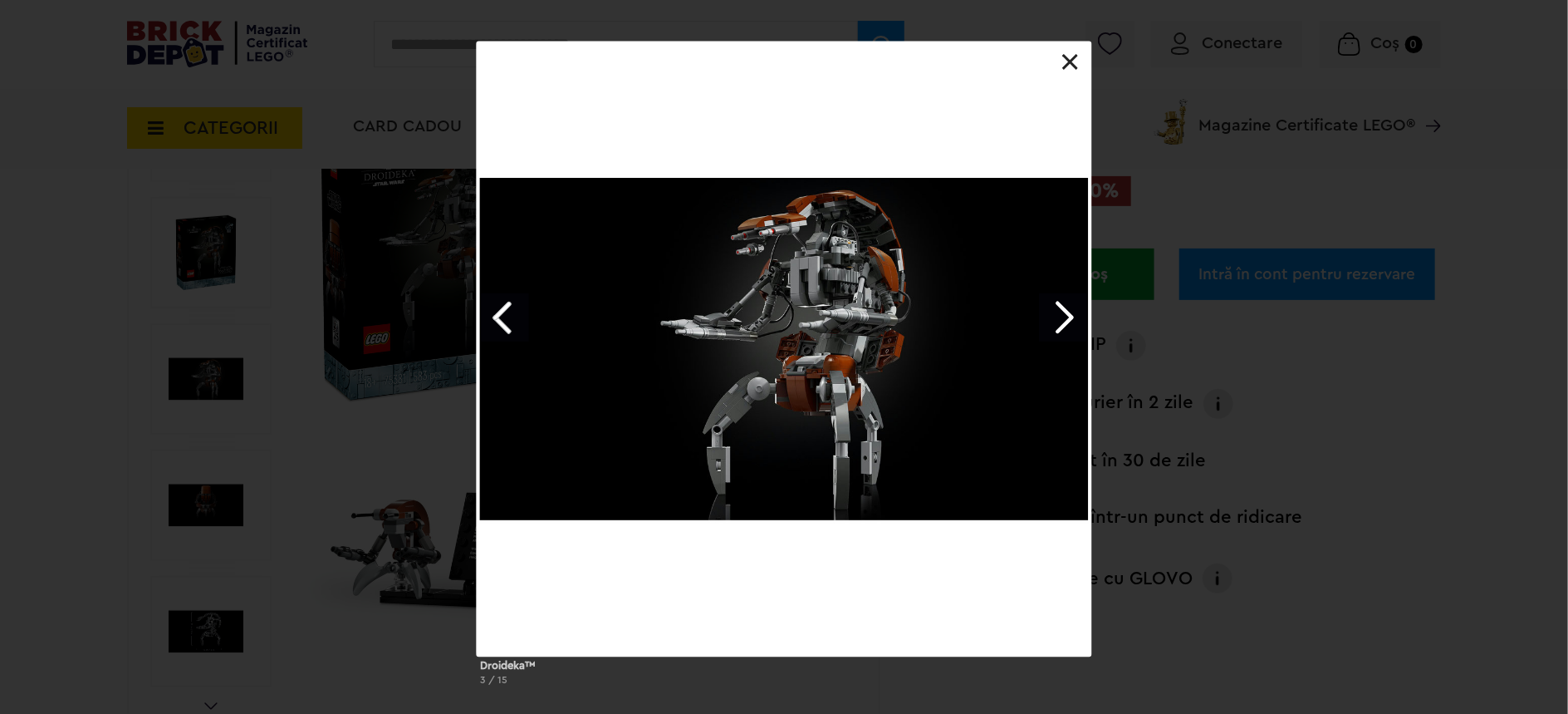
click at [1055, 303] on link "Next image" at bounding box center [1063, 317] width 48 height 48
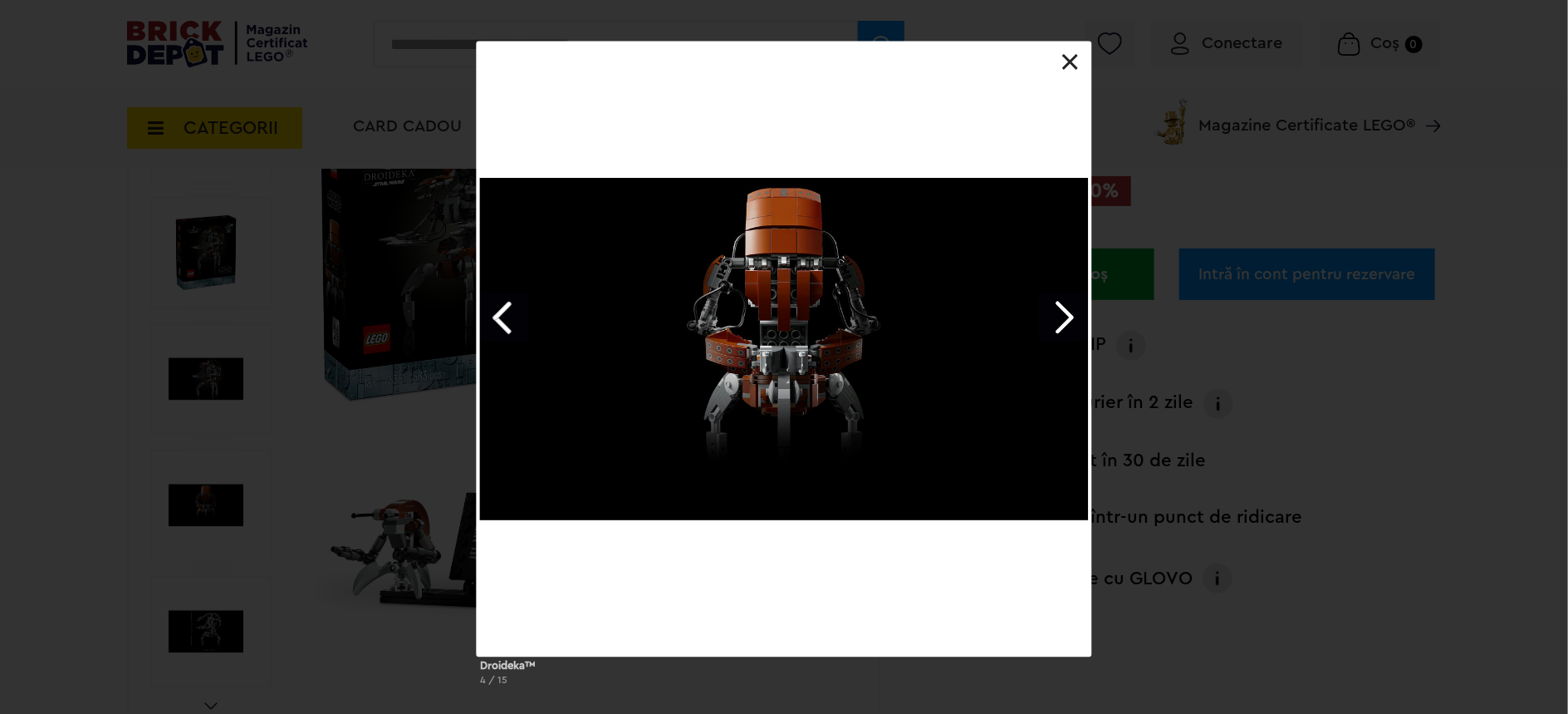
click at [1055, 303] on link "Next image" at bounding box center [1063, 317] width 48 height 48
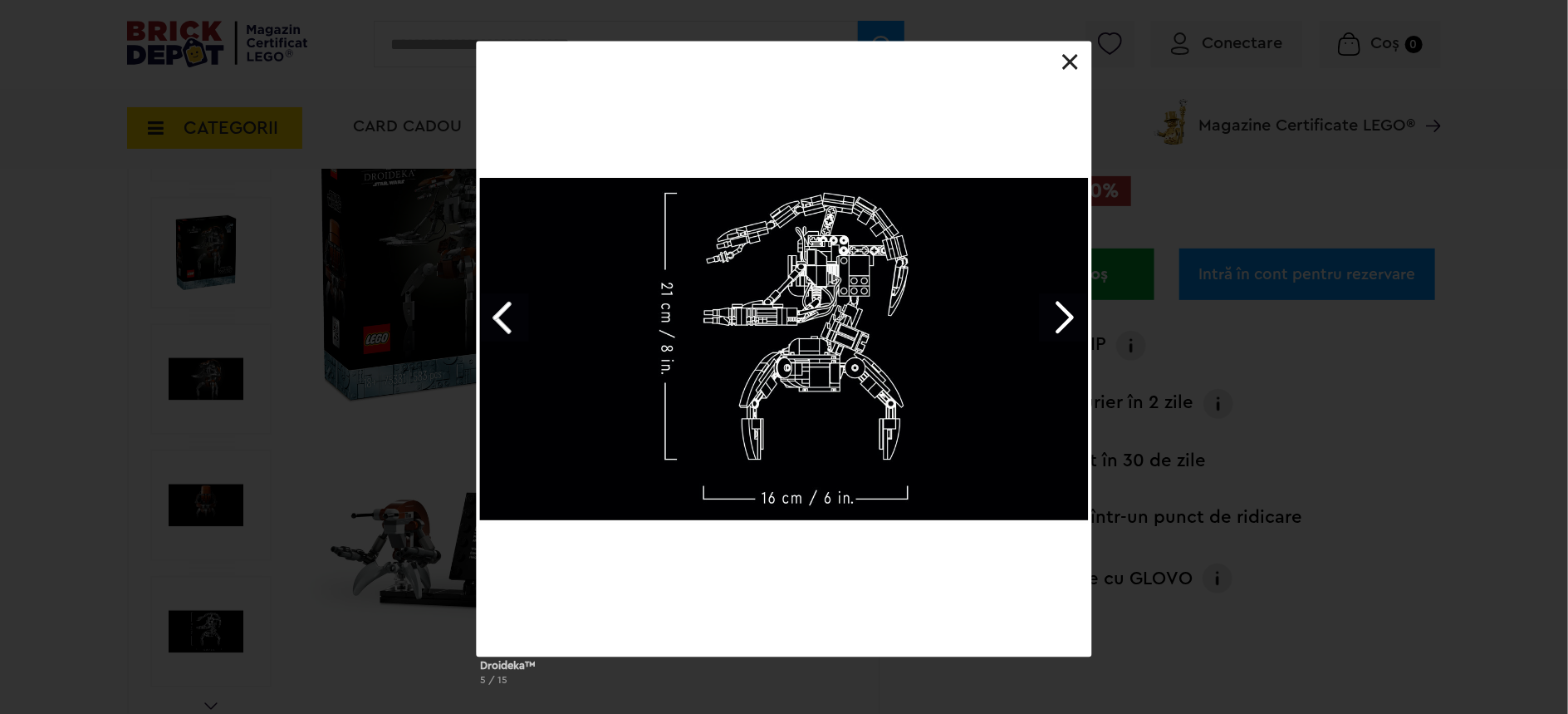
click at [1055, 303] on link "Next image" at bounding box center [1063, 317] width 48 height 48
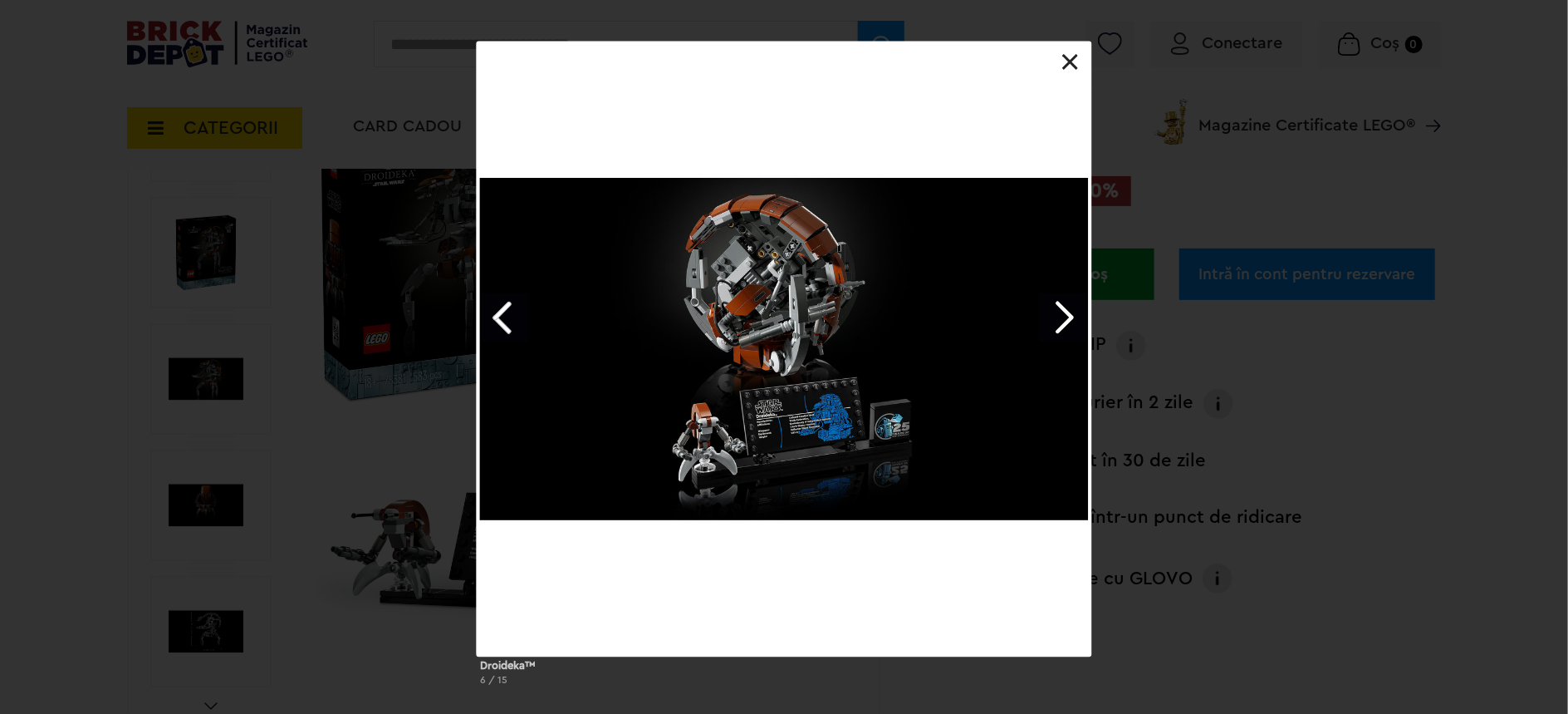
click at [1055, 303] on link "Next image" at bounding box center [1063, 317] width 48 height 48
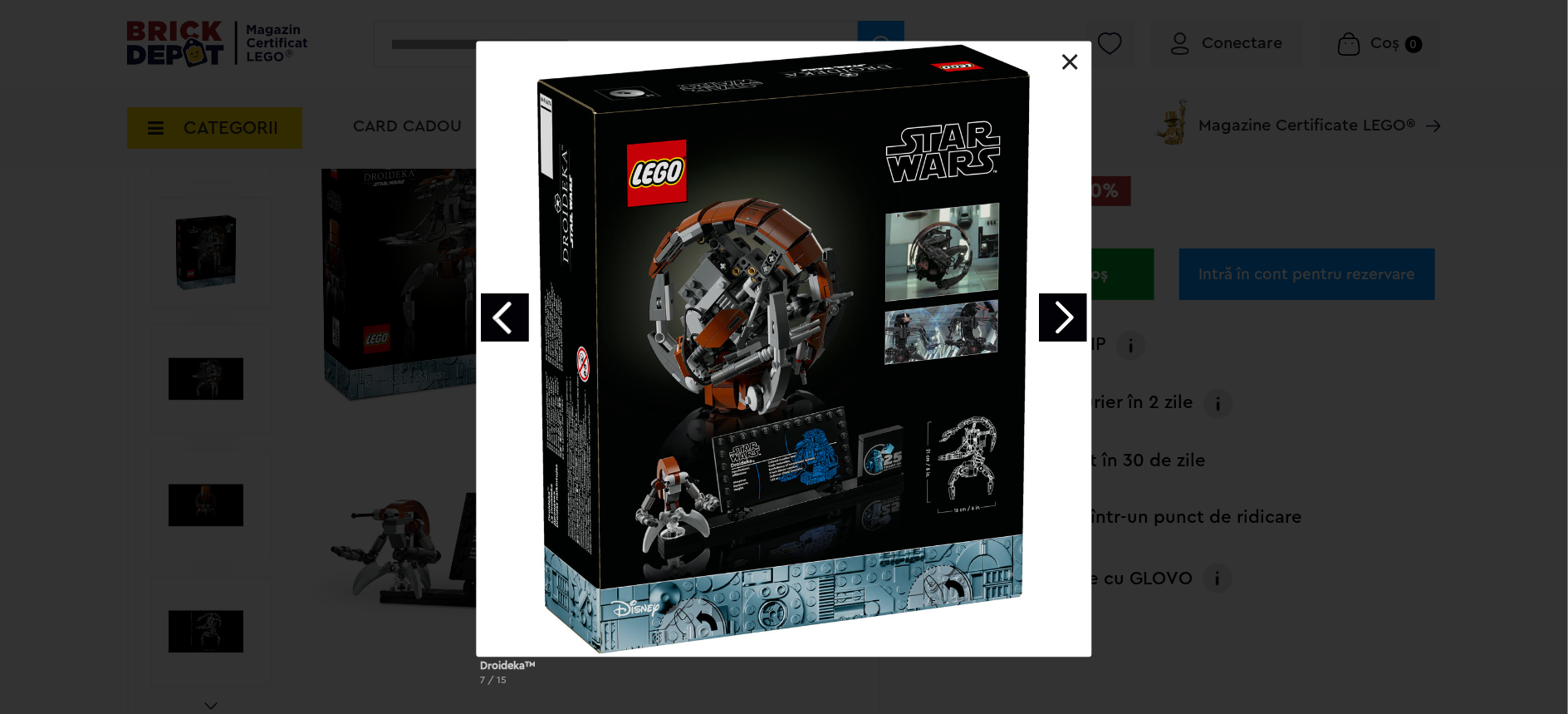
click at [1048, 308] on link "Next image" at bounding box center [1063, 317] width 48 height 48
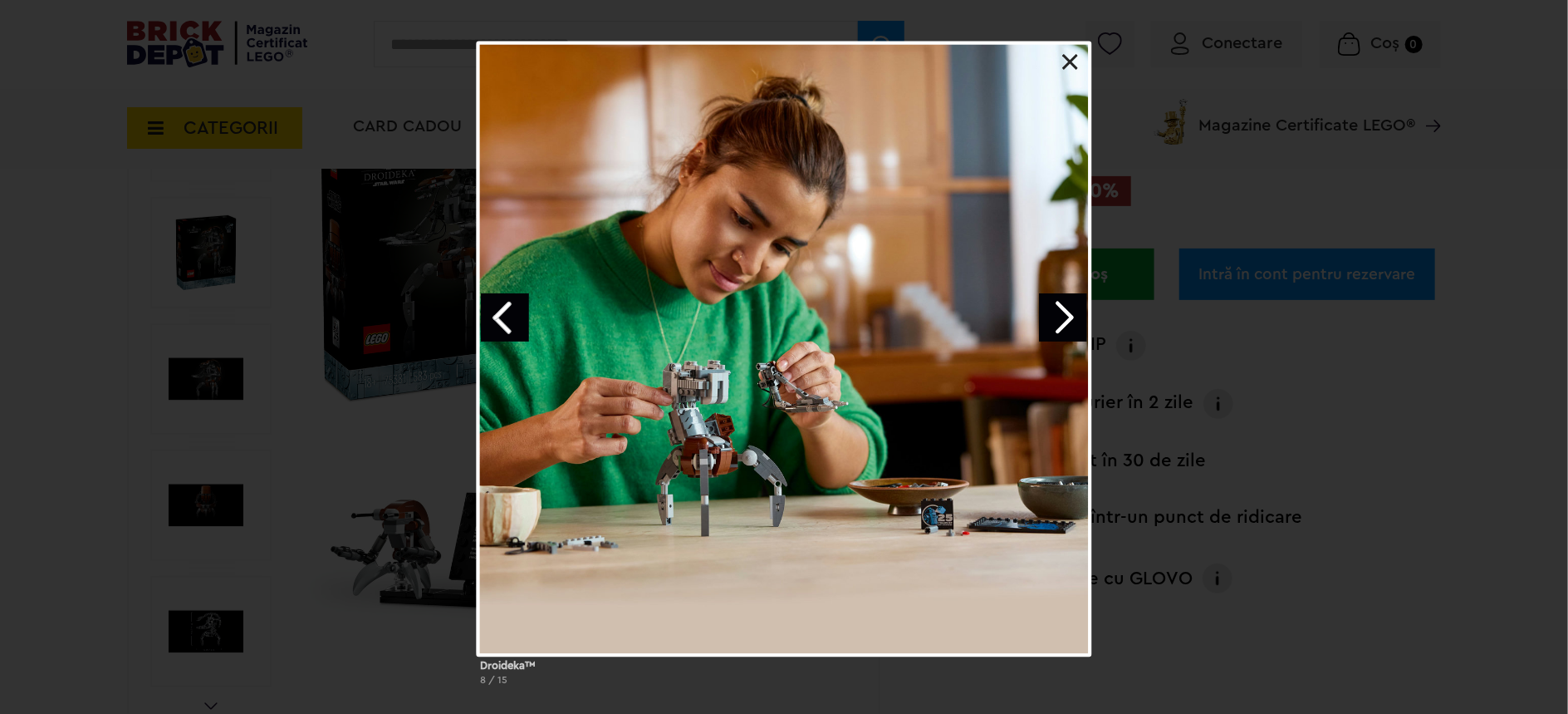
click at [1071, 58] on link at bounding box center [1070, 62] width 16 height 16
